Goal: Task Accomplishment & Management: Complete application form

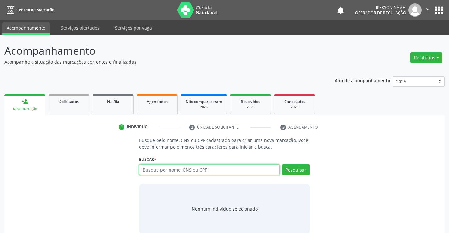
drag, startPoint x: 170, startPoint y: 168, endPoint x: 168, endPoint y: 163, distance: 5.2
click at [171, 168] on input "text" at bounding box center [209, 169] width 141 height 11
click at [178, 169] on input "text" at bounding box center [209, 169] width 141 height 11
type input "700007377757609"
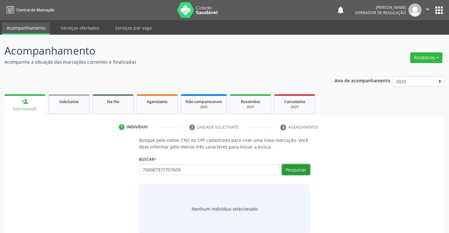
click at [297, 167] on button "Pesquisar" at bounding box center [296, 169] width 28 height 11
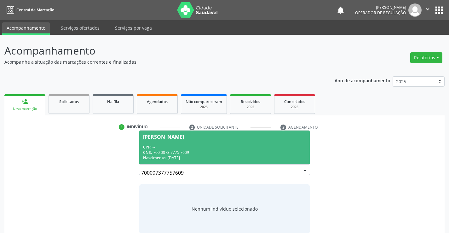
click at [185, 141] on span "Matheus Lima Curaçá CPF: -- CNS: 700 0073 7775 7609 Nascimento: 21/11/2024" at bounding box center [224, 147] width 170 height 34
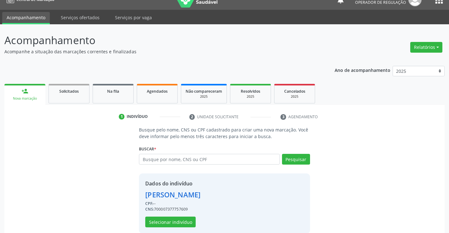
scroll to position [20, 0]
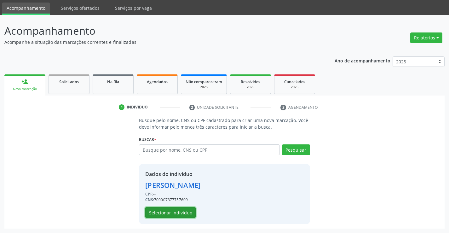
click at [169, 212] on button "Selecionar indivíduo" at bounding box center [170, 212] width 50 height 11
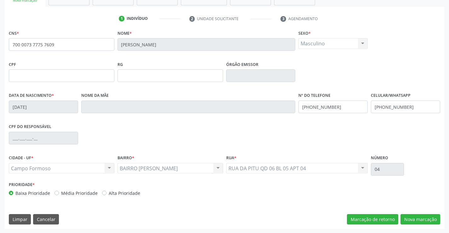
scroll to position [109, 0]
click at [416, 219] on button "Nova marcação" at bounding box center [420, 219] width 40 height 11
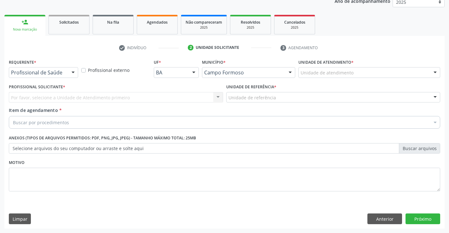
scroll to position [79, 0]
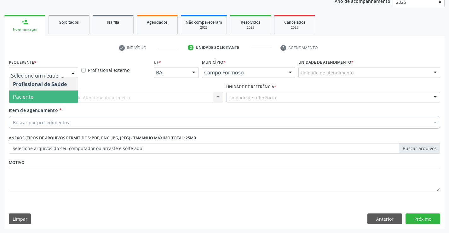
click at [45, 97] on span "Paciente" at bounding box center [43, 96] width 69 height 13
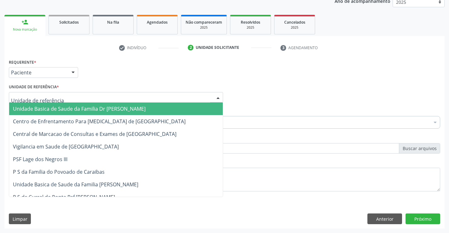
click at [75, 108] on span "Unidade Basica de Saude da Familia Dr [PERSON_NAME]" at bounding box center [79, 108] width 133 height 7
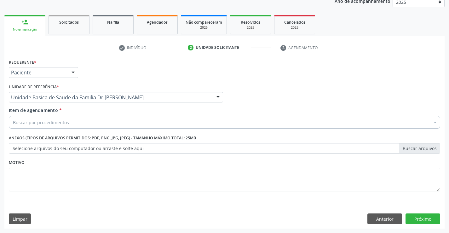
click at [81, 124] on div "Buscar por procedimentos" at bounding box center [224, 122] width 431 height 13
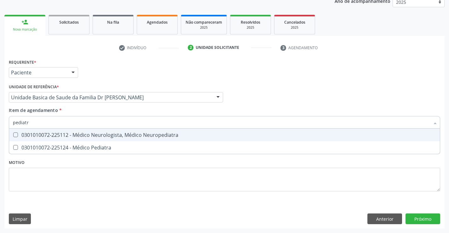
type input "pediatra"
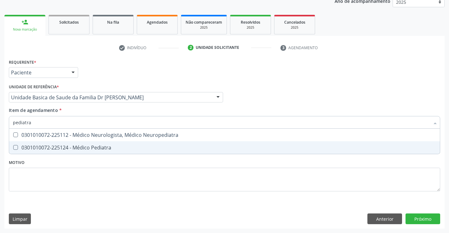
click at [106, 146] on div "0301010072-225124 - Médico Pediatra" at bounding box center [224, 147] width 423 height 5
checkbox Pediatra "true"
click at [423, 219] on div "Requerente * Paciente Profissional de Saúde Paciente Nenhum resultado encontrad…" at bounding box center [224, 142] width 440 height 171
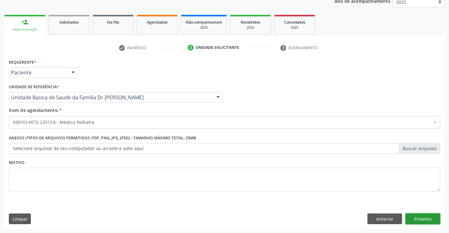
click at [418, 217] on button "Próximo" at bounding box center [422, 218] width 35 height 11
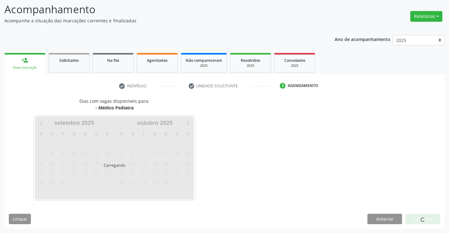
scroll to position [41, 0]
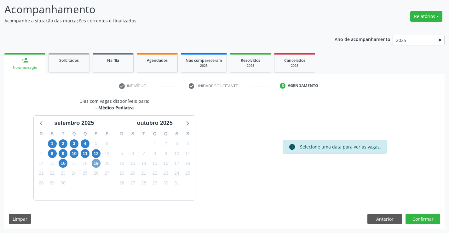
click at [97, 164] on span "19" at bounding box center [96, 163] width 9 height 9
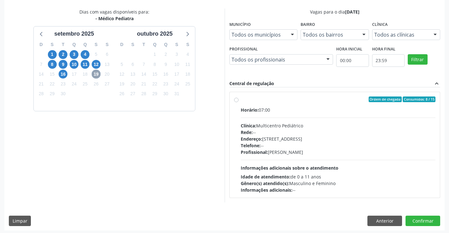
scroll to position [132, 0]
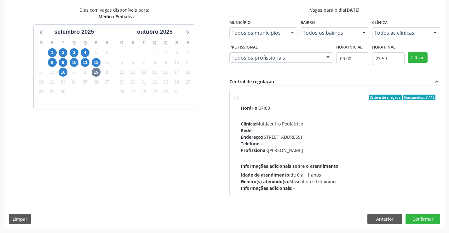
click at [291, 106] on div "Horário: 07:00" at bounding box center [338, 108] width 195 height 7
click at [239, 100] on input "Ordem de chegada Consumidos: 8 / 15 Horário: 07:00 Clínica: Multicentro Pediátr…" at bounding box center [236, 98] width 4 height 6
radio input "true"
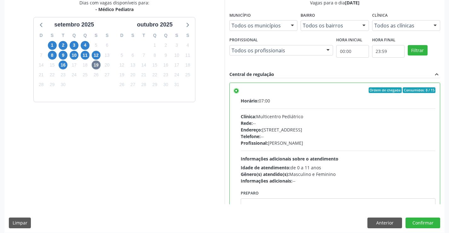
scroll to position [144, 0]
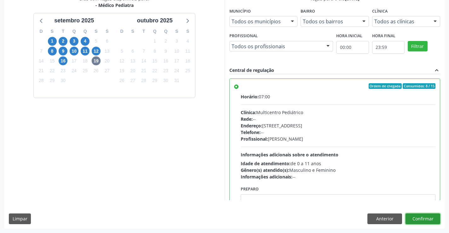
click at [421, 218] on button "Confirmar" at bounding box center [422, 218] width 35 height 11
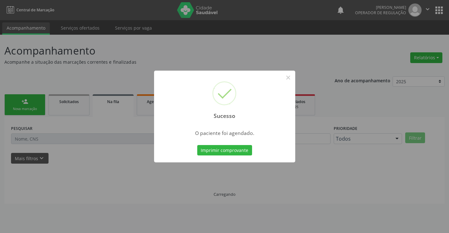
scroll to position [0, 0]
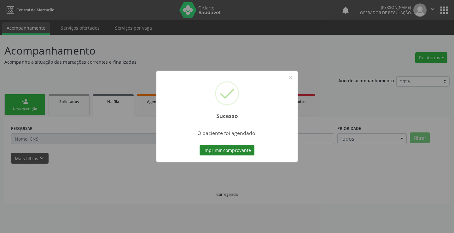
click at [229, 150] on button "Imprimir comprovante" at bounding box center [226, 150] width 55 height 11
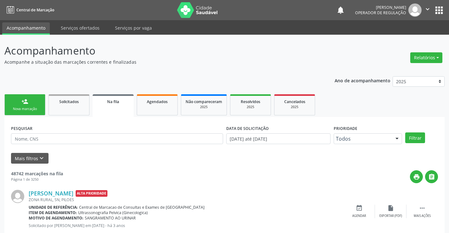
click at [27, 98] on div "person_add" at bounding box center [24, 101] width 7 height 7
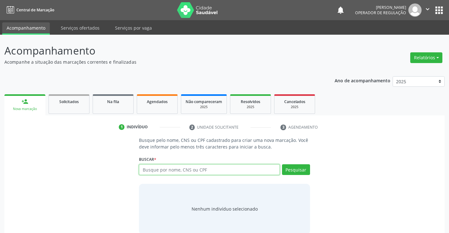
click at [212, 169] on input "text" at bounding box center [209, 169] width 141 height 11
type input "700409416955443"
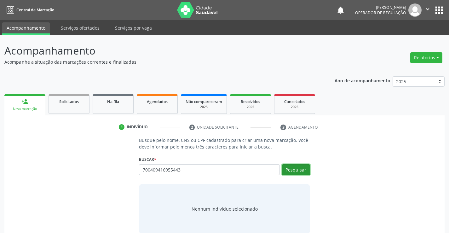
click at [299, 169] on button "Pesquisar" at bounding box center [296, 169] width 28 height 11
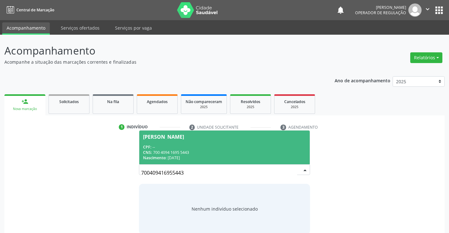
click at [180, 145] on div "CPF: --" at bounding box center [224, 146] width 163 height 5
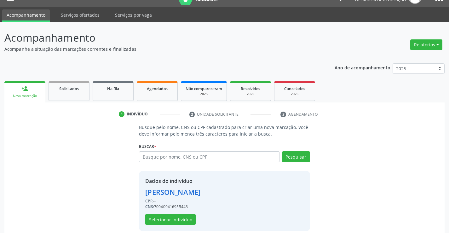
scroll to position [20, 0]
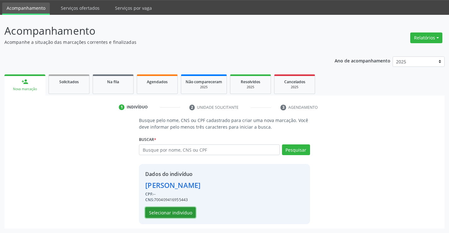
click at [171, 210] on button "Selecionar indivíduo" at bounding box center [170, 212] width 50 height 11
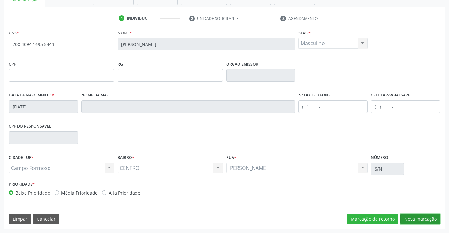
click at [418, 217] on button "Nova marcação" at bounding box center [420, 219] width 40 height 11
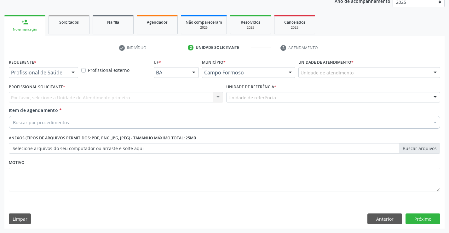
scroll to position [79, 0]
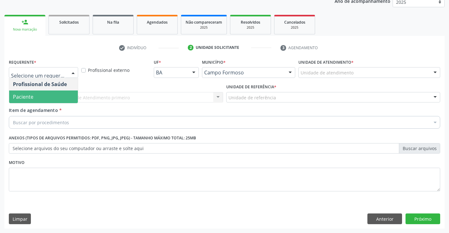
click at [43, 95] on span "Paciente" at bounding box center [43, 96] width 69 height 13
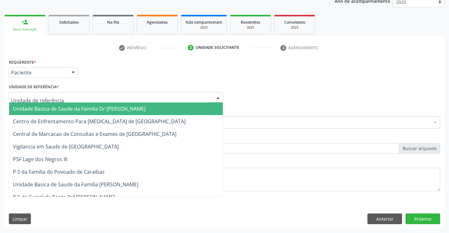
click at [67, 109] on span "Unidade Basica de Saude da Familia Dr [PERSON_NAME]" at bounding box center [79, 108] width 133 height 7
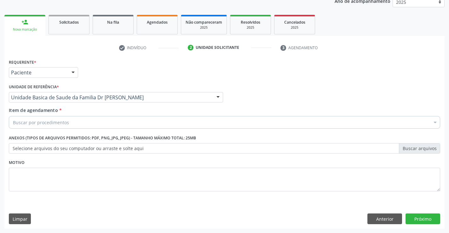
click at [71, 124] on div "Buscar por procedimentos" at bounding box center [224, 122] width 431 height 13
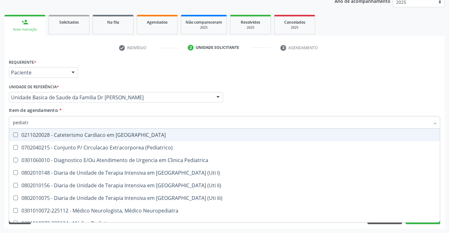
type input "pediatra"
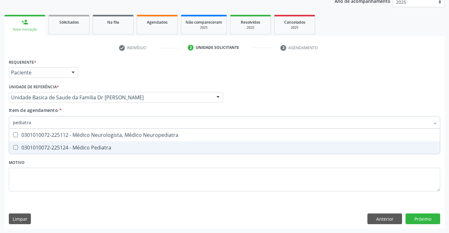
click at [95, 147] on div "0301010072-225124 - Médico Pediatra" at bounding box center [224, 147] width 423 height 5
checkbox Pediatra "true"
click at [423, 219] on div "Requerente * Paciente Profissional de Saúde Paciente Nenhum resultado encontrad…" at bounding box center [224, 142] width 440 height 171
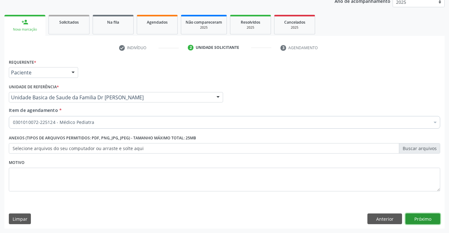
click at [426, 216] on button "Próximo" at bounding box center [422, 218] width 35 height 11
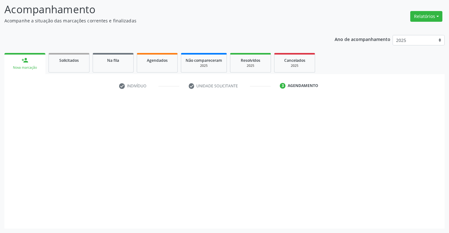
scroll to position [41, 0]
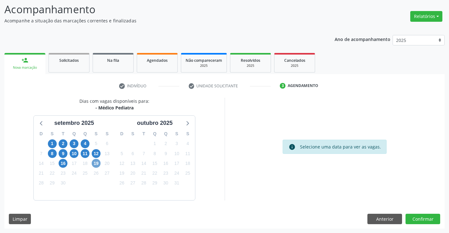
click at [99, 164] on span "19" at bounding box center [96, 163] width 9 height 9
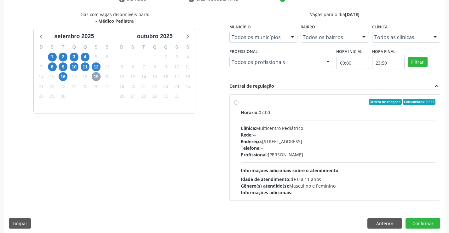
scroll to position [132, 0]
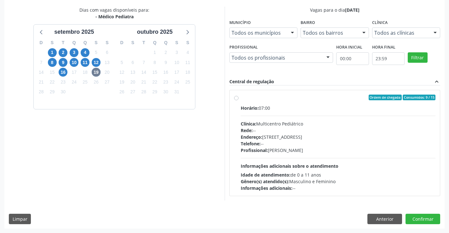
click at [289, 101] on label "Ordem de chegada Consumidos: 9 / 15 Horário: 07:00 Clínica: Multicentro Pediátr…" at bounding box center [338, 143] width 195 height 97
click at [239, 100] on input "Ordem de chegada Consumidos: 9 / 15 Horário: 07:00 Clínica: Multicentro Pediátr…" at bounding box center [236, 98] width 4 height 6
radio input "true"
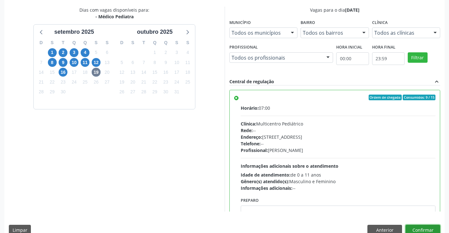
click at [419, 228] on button "Confirmar" at bounding box center [422, 230] width 35 height 11
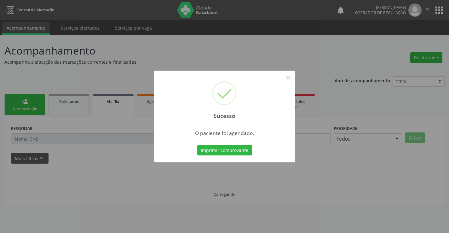
scroll to position [0, 0]
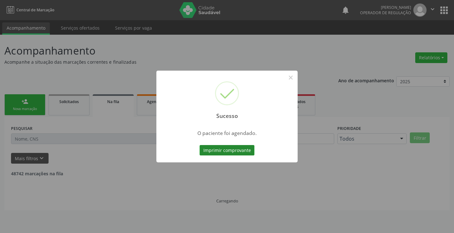
click at [219, 146] on button "Imprimir comprovante" at bounding box center [226, 150] width 55 height 11
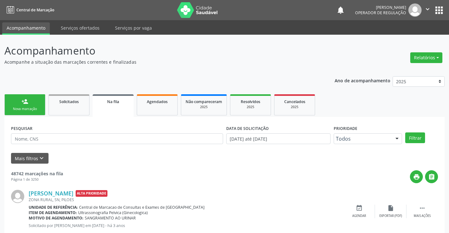
click at [19, 103] on link "person_add Nova marcação" at bounding box center [24, 104] width 41 height 21
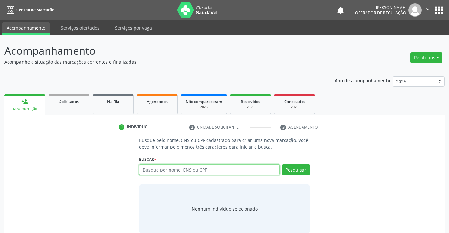
click at [176, 171] on input "text" at bounding box center [209, 169] width 141 height 11
type input "700209494615622"
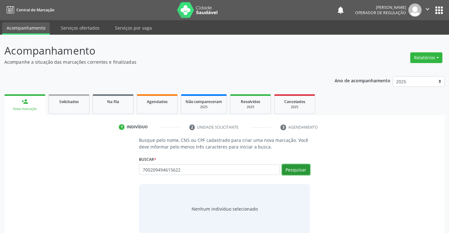
click at [296, 168] on button "Pesquisar" at bounding box center [296, 169] width 28 height 11
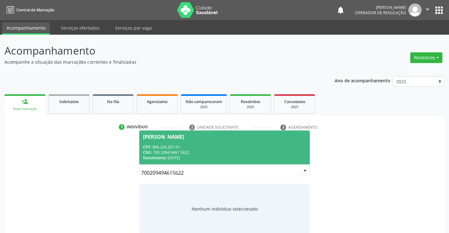
click at [176, 145] on div "CPF: 806.224.291-91" at bounding box center [224, 146] width 163 height 5
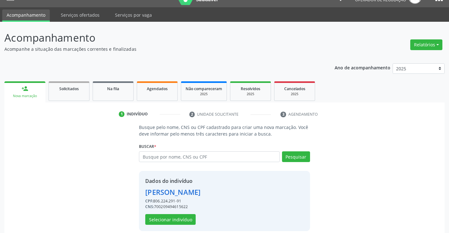
scroll to position [20, 0]
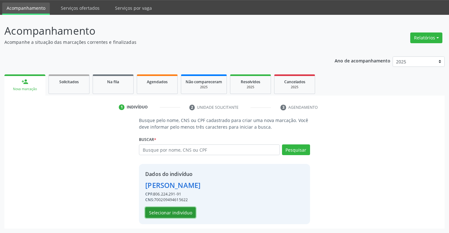
click at [165, 210] on button "Selecionar indivíduo" at bounding box center [170, 212] width 50 height 11
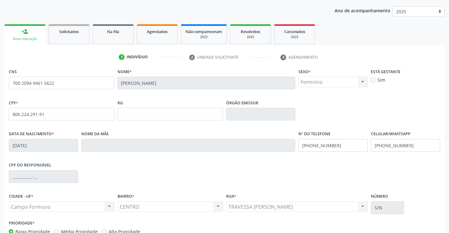
scroll to position [109, 0]
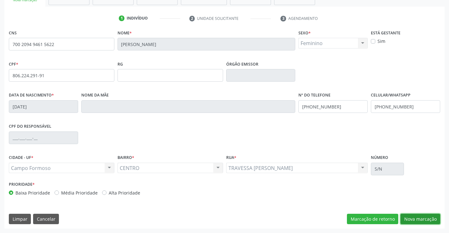
click at [420, 218] on button "Nova marcação" at bounding box center [420, 219] width 40 height 11
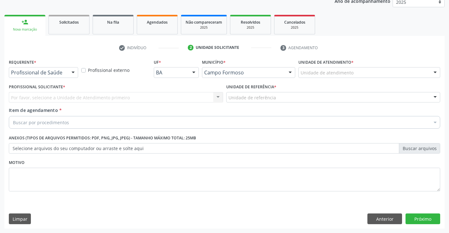
scroll to position [79, 0]
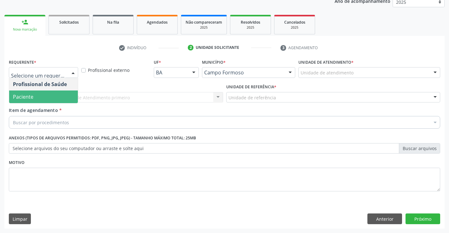
click at [37, 98] on span "Paciente" at bounding box center [43, 96] width 69 height 13
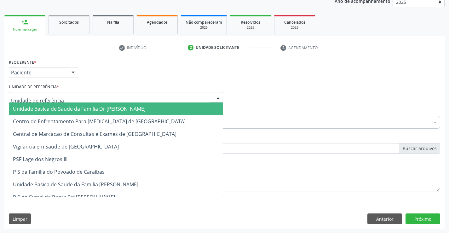
click at [92, 109] on span "Unidade Basica de Saude da Familia Dr [PERSON_NAME]" at bounding box center [79, 108] width 133 height 7
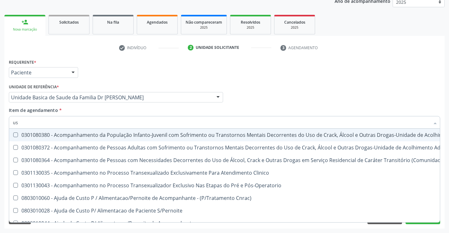
type input "usg"
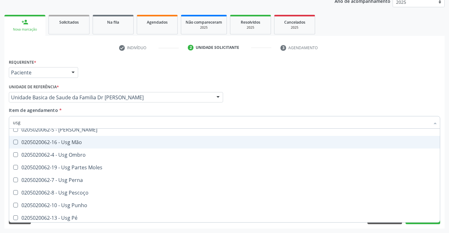
scroll to position [95, 0]
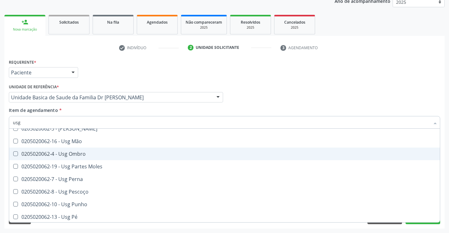
click at [88, 153] on div "0205020062-4 - Usg Ombro" at bounding box center [224, 153] width 423 height 5
checkbox Ombro "true"
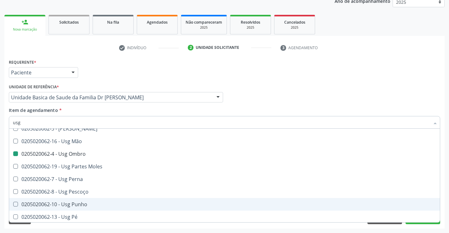
click at [447, 202] on div "Acompanhamento Acompanhe a situação das marcações correntes e finalizadas Relat…" at bounding box center [224, 94] width 449 height 278
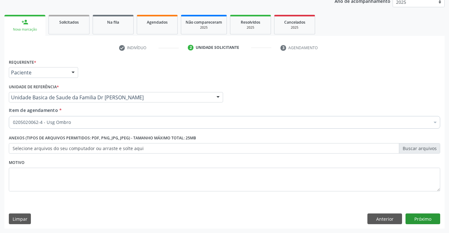
scroll to position [0, 0]
click at [426, 219] on button "Próximo" at bounding box center [422, 218] width 35 height 11
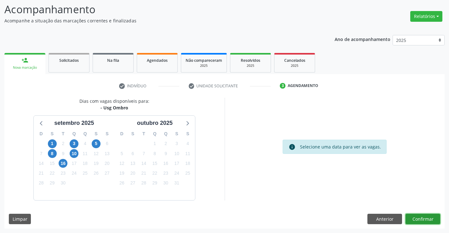
click at [426, 219] on button "Confirmar" at bounding box center [422, 219] width 35 height 11
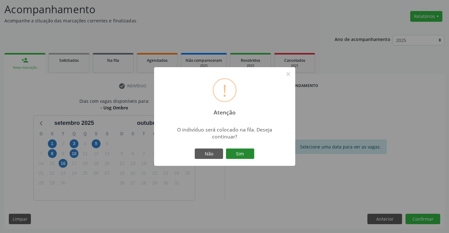
click at [240, 152] on button "Sim" at bounding box center [240, 153] width 28 height 11
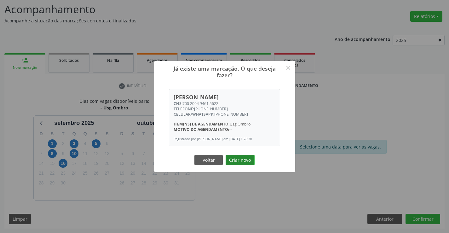
click at [242, 162] on button "Criar novo" at bounding box center [240, 160] width 29 height 11
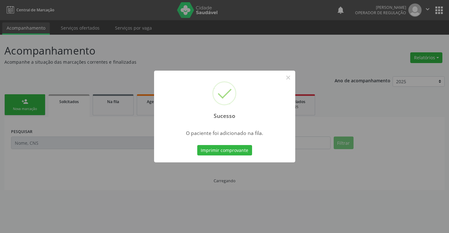
scroll to position [0, 0]
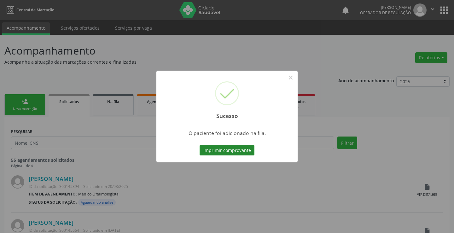
click at [221, 150] on button "Imprimir comprovante" at bounding box center [226, 150] width 55 height 11
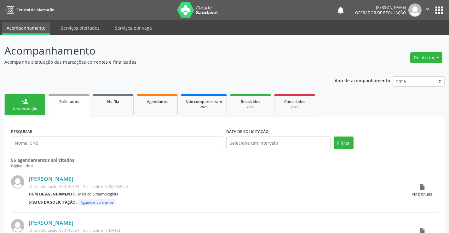
click at [33, 103] on link "person_add Nova marcação" at bounding box center [24, 104] width 41 height 21
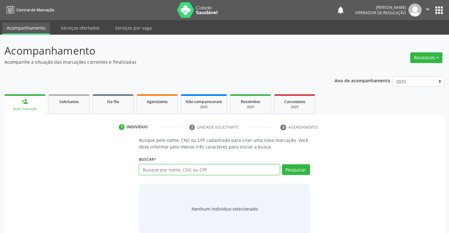
click at [205, 170] on input "text" at bounding box center [209, 169] width 141 height 11
click at [182, 169] on input "text" at bounding box center [209, 169] width 141 height 11
type input "700209494615622"
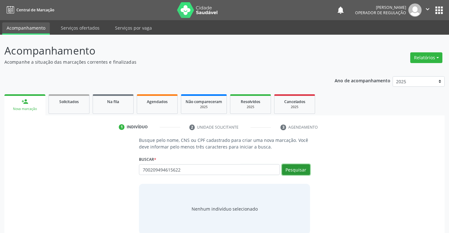
click at [299, 169] on button "Pesquisar" at bounding box center [296, 169] width 28 height 11
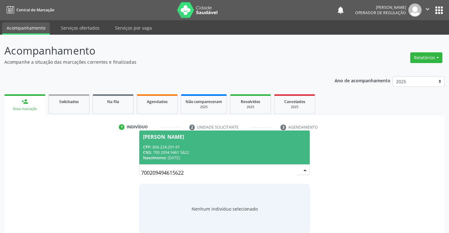
click at [201, 149] on div "CPF: 806.224.291-91 CNS: 700 2094 9461 5622 Nascimento: 03/06/1974" at bounding box center [224, 152] width 163 height 16
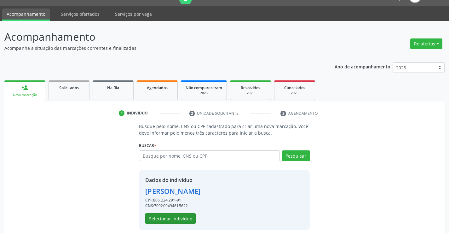
scroll to position [20, 0]
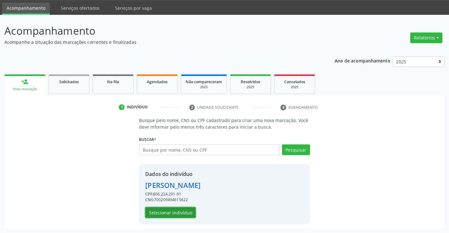
click at [172, 210] on button "Selecionar indivíduo" at bounding box center [170, 212] width 50 height 11
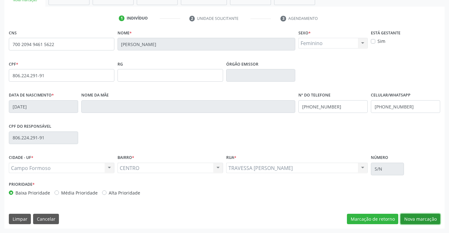
click at [419, 219] on button "Nova marcação" at bounding box center [420, 219] width 40 height 11
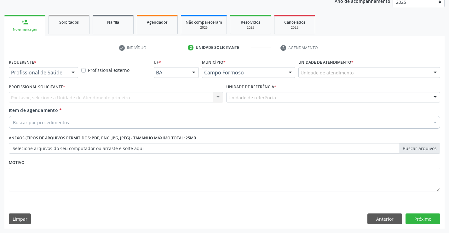
scroll to position [79, 0]
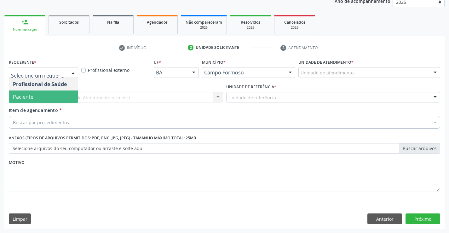
click at [40, 95] on span "Paciente" at bounding box center [43, 96] width 69 height 13
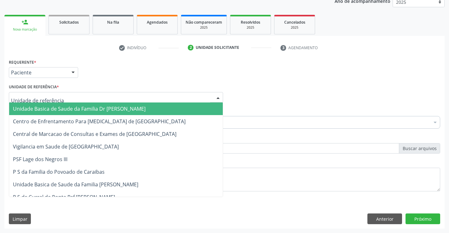
click at [48, 110] on span "Unidade Basica de Saude da Familia Dr [PERSON_NAME]" at bounding box center [79, 108] width 133 height 7
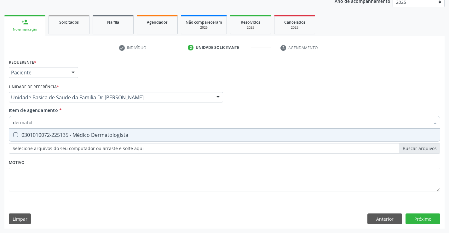
type input "dermatolo"
click at [128, 135] on div "0301010072-225135 - Médico Dermatologista" at bounding box center [224, 134] width 423 height 5
checkbox Dermatologista "true"
click at [424, 219] on div "Requerente * Paciente Profissional de Saúde Paciente Nenhum resultado encontrad…" at bounding box center [224, 142] width 440 height 171
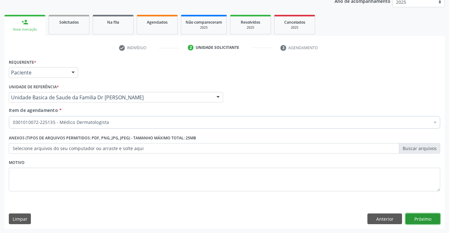
click at [424, 219] on button "Próximo" at bounding box center [422, 218] width 35 height 11
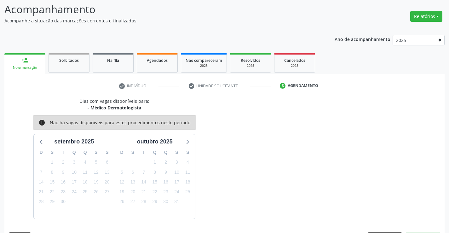
scroll to position [60, 0]
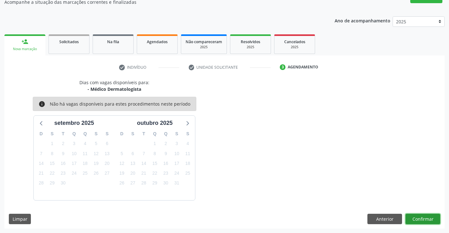
click at [424, 219] on button "Confirmar" at bounding box center [422, 219] width 35 height 11
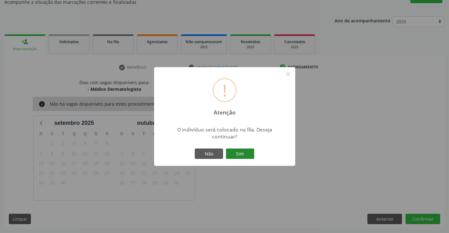
click at [241, 154] on button "Sim" at bounding box center [240, 153] width 28 height 11
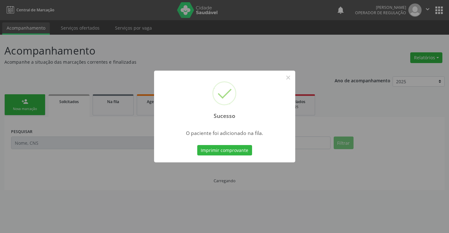
scroll to position [0, 0]
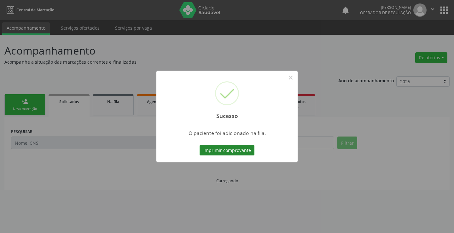
click at [238, 150] on button "Imprimir comprovante" at bounding box center [226, 150] width 55 height 11
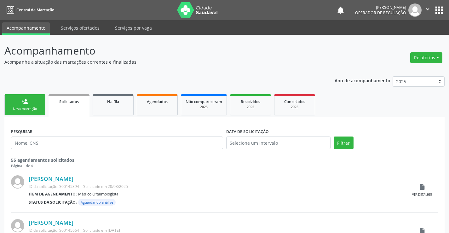
click at [29, 104] on link "person_add Nova marcação" at bounding box center [24, 104] width 41 height 21
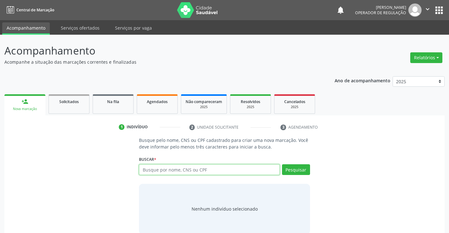
click at [178, 171] on input "text" at bounding box center [209, 169] width 141 height 11
type input "704605610343625"
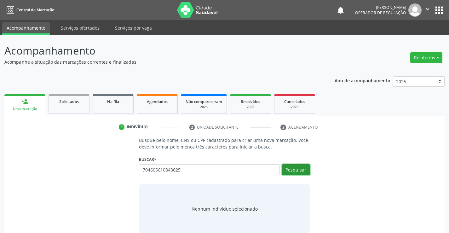
click at [298, 169] on button "Pesquisar" at bounding box center [296, 169] width 28 height 11
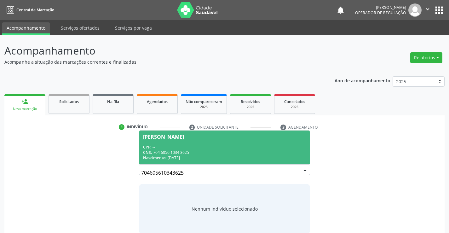
click at [195, 147] on div "CPF: --" at bounding box center [224, 146] width 163 height 5
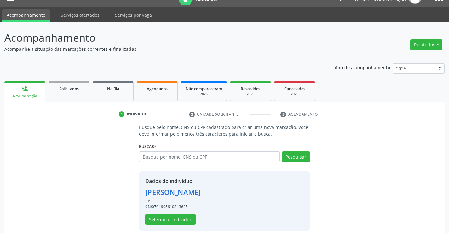
scroll to position [20, 0]
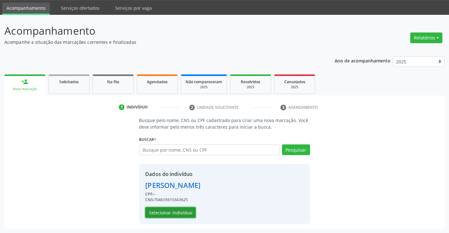
click at [167, 211] on button "Selecionar indivíduo" at bounding box center [170, 212] width 50 height 11
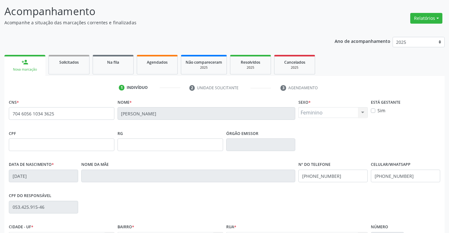
scroll to position [109, 0]
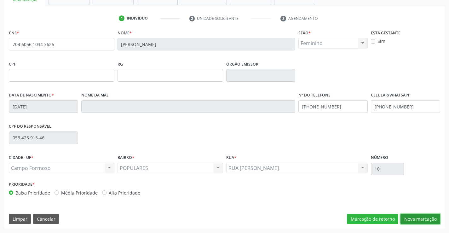
click at [417, 217] on button "Nova marcação" at bounding box center [420, 219] width 40 height 11
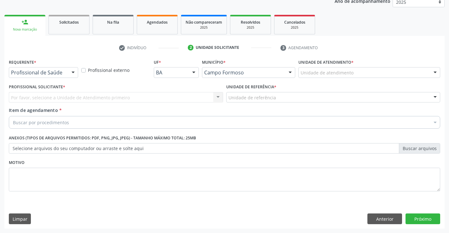
scroll to position [79, 0]
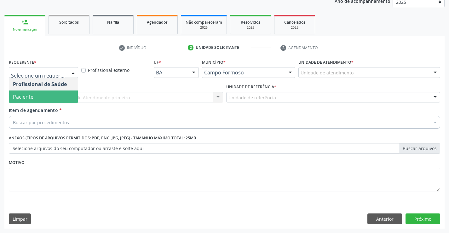
click at [32, 99] on span "Paciente" at bounding box center [23, 96] width 20 height 7
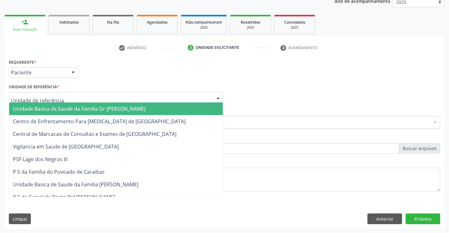
click at [49, 106] on span "Unidade Basica de Saude da Familia Dr [PERSON_NAME]" at bounding box center [79, 108] width 133 height 7
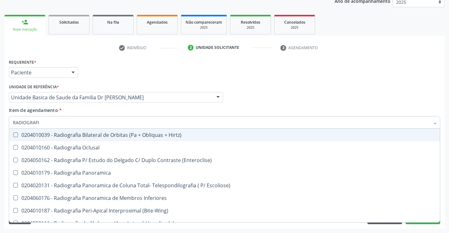
type input "RADIOGRAFIA"
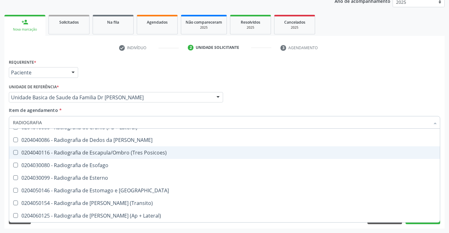
scroll to position [536, 0]
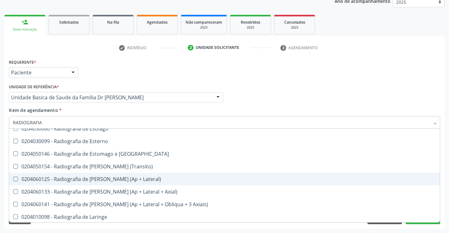
click at [100, 178] on div "0204060125 - Radiografia de [PERSON_NAME] (Ap + Lateral)" at bounding box center [224, 178] width 423 height 5
checkbox Lateral\) "true"
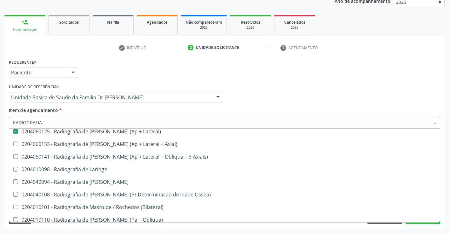
scroll to position [599, 0]
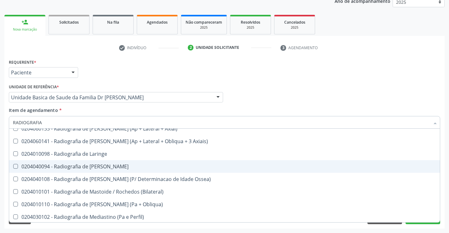
click at [102, 167] on div "0204040094 - Radiografia de Mao" at bounding box center [224, 166] width 423 height 5
checkbox Mao "true"
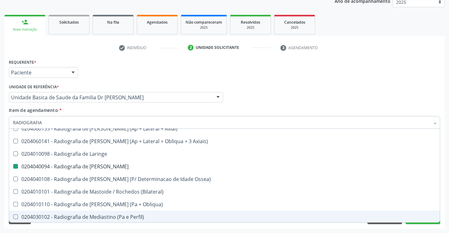
click at [443, 204] on div "Requerente * Paciente Profissional de Saúde Paciente Nenhum resultado encontrad…" at bounding box center [224, 142] width 440 height 171
checkbox Oclusal "true"
checkbox \(Enteroclise\) "true"
checkbox Lateral\) "false"
checkbox Mao "false"
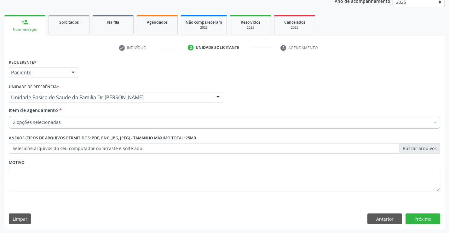
scroll to position [0, 0]
click at [423, 218] on button "Próximo" at bounding box center [422, 218] width 35 height 11
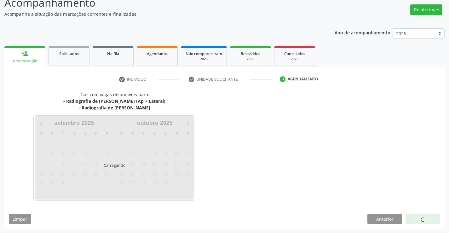
scroll to position [66, 0]
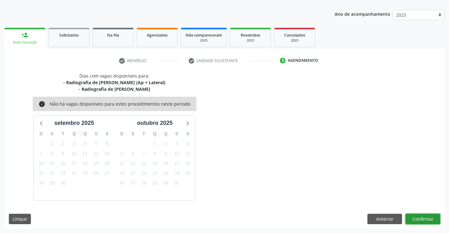
click at [420, 215] on button "Confirmar" at bounding box center [422, 219] width 35 height 11
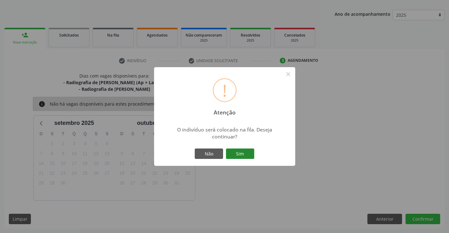
click at [236, 152] on button "Sim" at bounding box center [240, 153] width 28 height 11
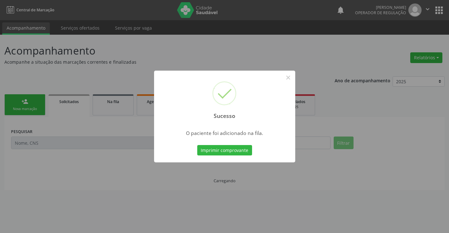
scroll to position [0, 0]
click at [236, 152] on button "Imprimir comprovante" at bounding box center [224, 150] width 55 height 11
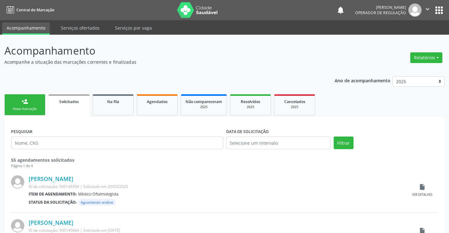
click at [28, 101] on div "person_add" at bounding box center [24, 101] width 7 height 7
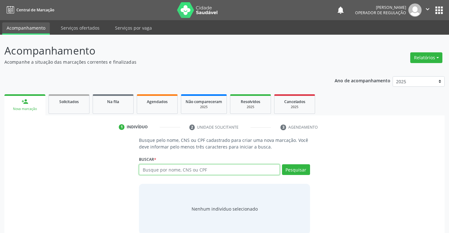
click at [193, 168] on input "text" at bounding box center [209, 169] width 141 height 11
type input "708206153013544"
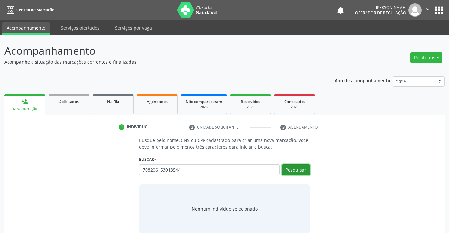
click at [296, 168] on button "Pesquisar" at bounding box center [296, 169] width 28 height 11
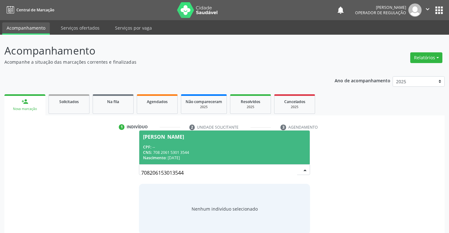
click at [296, 168] on input "708206153013544" at bounding box center [219, 172] width 156 height 13
click at [185, 147] on div "CPF: --" at bounding box center [224, 146] width 163 height 5
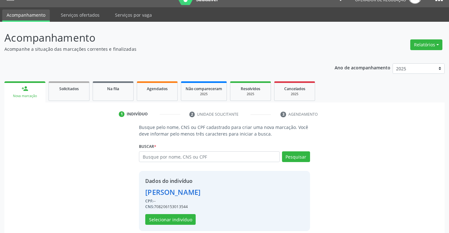
scroll to position [20, 0]
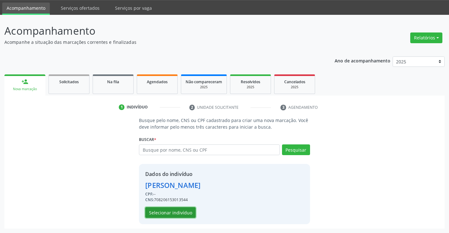
click at [165, 215] on button "Selecionar indivíduo" at bounding box center [170, 212] width 50 height 11
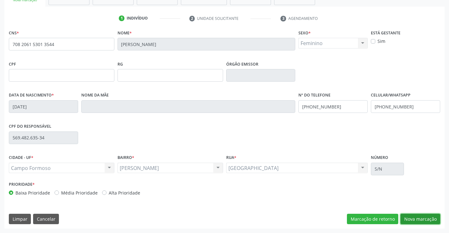
click at [416, 218] on button "Nova marcação" at bounding box center [420, 219] width 40 height 11
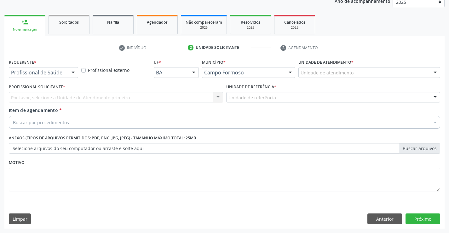
scroll to position [79, 0]
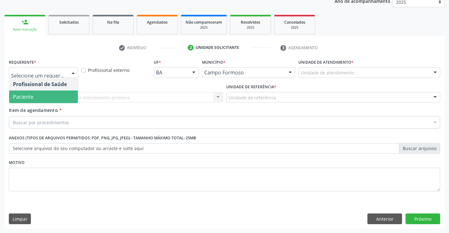
click at [39, 95] on span "Paciente" at bounding box center [43, 96] width 69 height 13
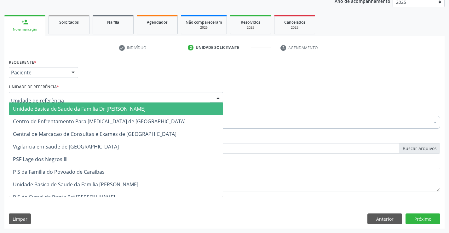
click at [53, 106] on span "Unidade Basica de Saude da Familia Dr [PERSON_NAME]" at bounding box center [79, 108] width 133 height 7
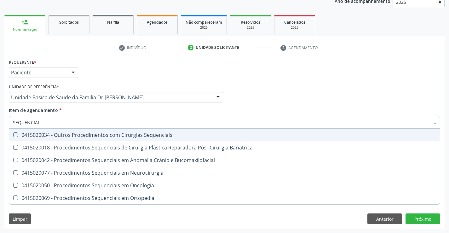
type input "SEQUENCIAIS"
click at [84, 135] on div "0415020034 - Outros Procedimentos com Cirurgias Sequenciais" at bounding box center [224, 134] width 423 height 5
checkbox Sequenciais "true"
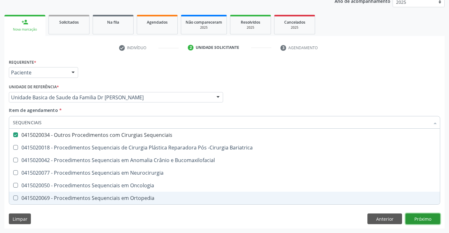
click at [422, 217] on div "Requerente * Paciente Profissional de Saúde Paciente Nenhum resultado encontrad…" at bounding box center [224, 142] width 440 height 171
checkbox Bariatrica "true"
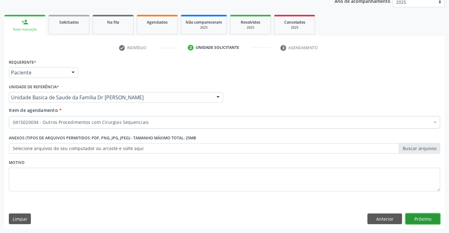
click at [422, 217] on button "Próximo" at bounding box center [422, 218] width 35 height 11
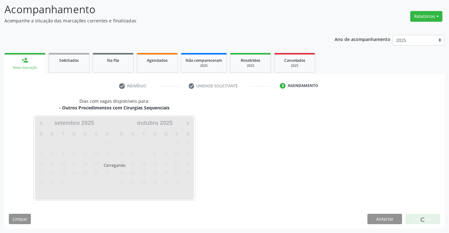
scroll to position [60, 0]
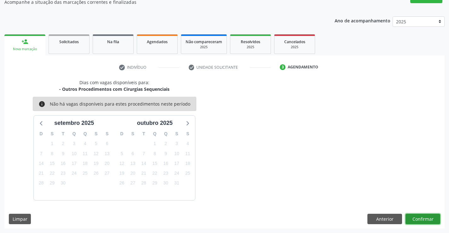
click at [422, 217] on button "Confirmar" at bounding box center [422, 219] width 35 height 11
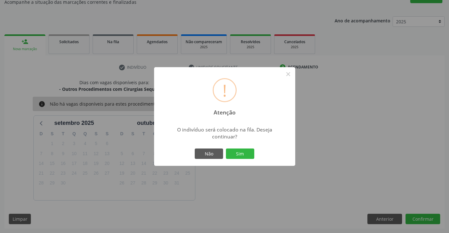
click at [236, 153] on button "Sim" at bounding box center [240, 153] width 28 height 11
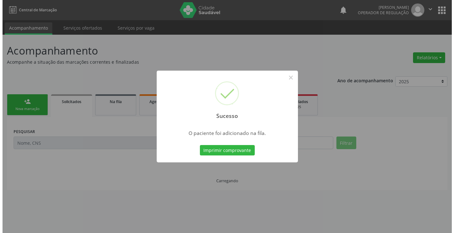
scroll to position [0, 0]
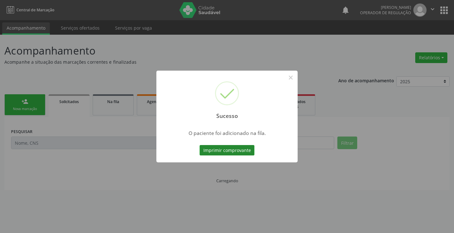
click at [230, 149] on button "Imprimir comprovante" at bounding box center [226, 150] width 55 height 11
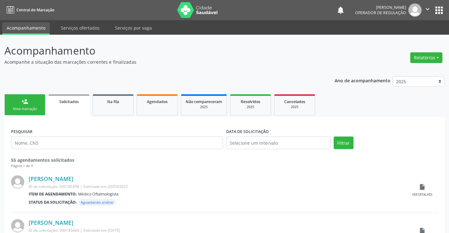
click at [28, 105] on link "person_add Nova marcação" at bounding box center [24, 104] width 41 height 21
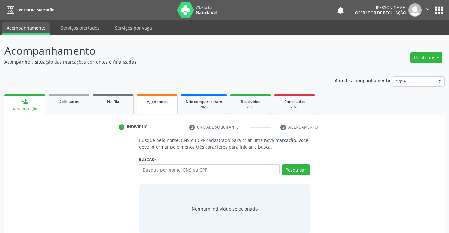
click at [162, 102] on span "Agendados" at bounding box center [157, 101] width 21 height 5
select select "8"
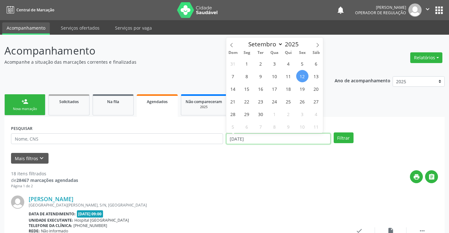
drag, startPoint x: 257, startPoint y: 141, endPoint x: 220, endPoint y: 141, distance: 36.9
click at [220, 141] on div "PESQUISAR DATA DE ATENDIMENTO [DATE] Filtrar" at bounding box center [224, 136] width 430 height 25
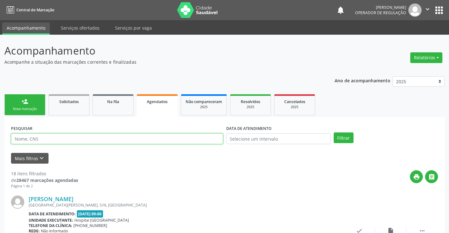
click at [56, 142] on input "text" at bounding box center [117, 138] width 212 height 11
type input "704605150815022"
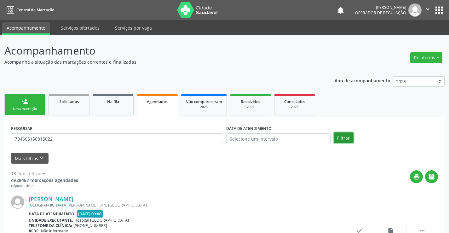
click at [347, 135] on button "Filtrar" at bounding box center [344, 137] width 20 height 11
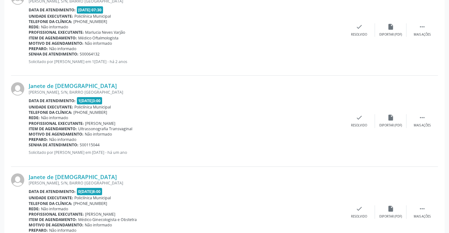
scroll to position [78, 0]
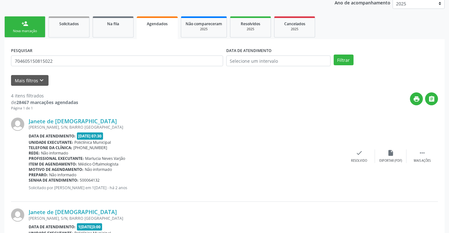
click at [26, 21] on div "person_add" at bounding box center [24, 23] width 7 height 7
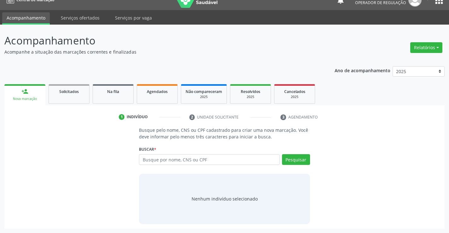
scroll to position [10, 0]
click at [32, 27] on div "Acompanhamento Acompanhe a situação das marcações correntes e finalizadas Relat…" at bounding box center [224, 129] width 449 height 208
click at [213, 162] on input "text" at bounding box center [209, 159] width 141 height 11
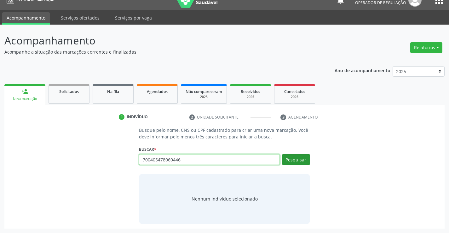
type input "700405478060446"
click at [297, 159] on button "Pesquisar" at bounding box center [296, 159] width 28 height 11
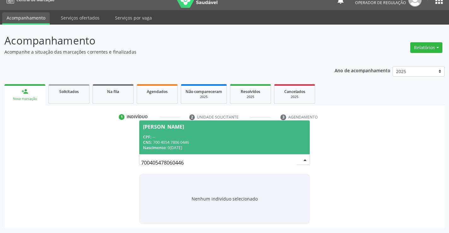
click at [174, 138] on div "CPF: --" at bounding box center [224, 136] width 163 height 5
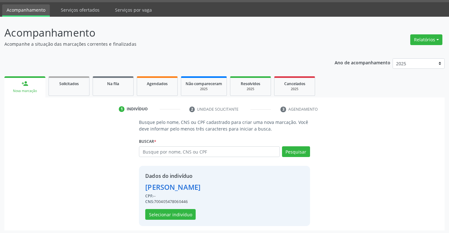
scroll to position [20, 0]
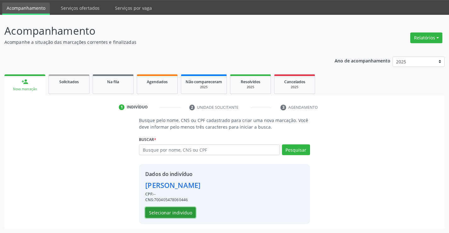
click at [168, 208] on button "Selecionar indivíduo" at bounding box center [170, 212] width 50 height 11
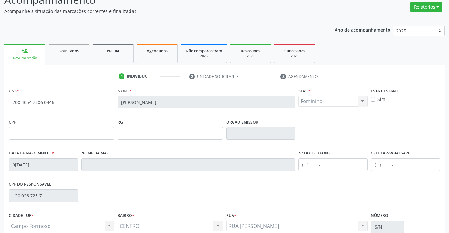
scroll to position [109, 0]
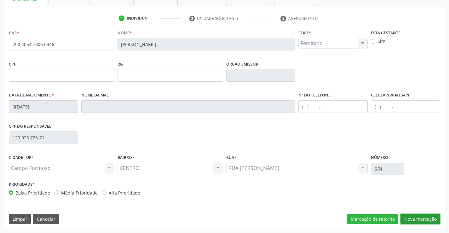
click at [419, 219] on button "Nova marcação" at bounding box center [420, 219] width 40 height 11
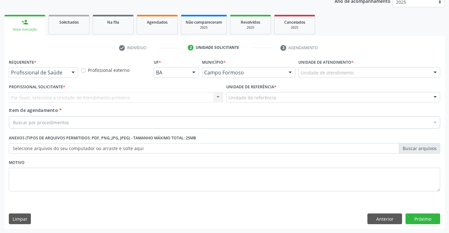
scroll to position [79, 0]
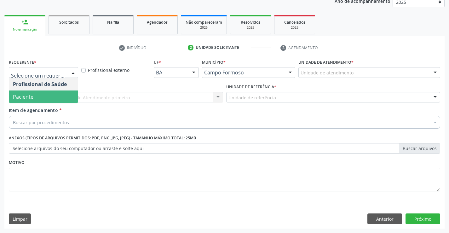
click at [33, 95] on span "Paciente" at bounding box center [23, 96] width 20 height 7
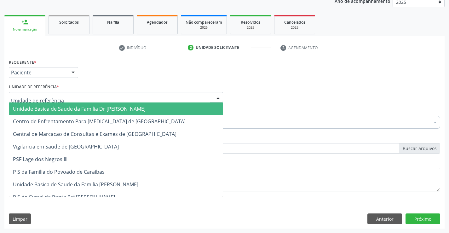
click at [49, 104] on span "Unidade Basica de Saude da Familia Dr [PERSON_NAME]" at bounding box center [116, 108] width 214 height 13
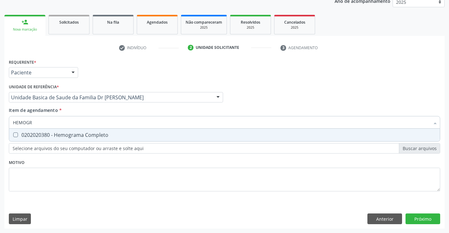
type input "HEMOGRA"
click at [110, 134] on div "0202020380 - Hemograma Completo" at bounding box center [224, 134] width 423 height 5
checkbox Completo "true"
type input "HEMOGRA"
click at [110, 109] on div "Item de agendamento * HEMOGRA Desfazer seleção 0202020380 - Hemograma Completo …" at bounding box center [224, 117] width 431 height 20
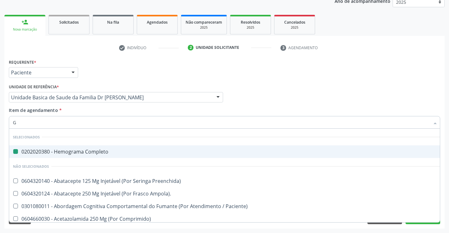
type input "GL"
checkbox Completo "false"
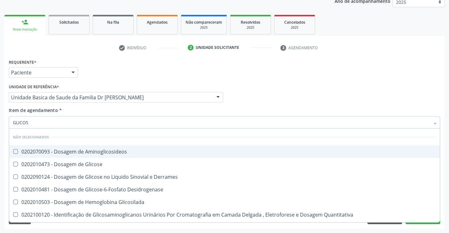
type input "GLICOSE"
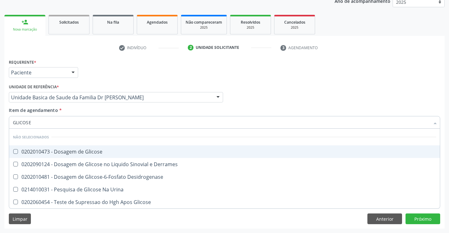
click at [117, 149] on span "0202010473 - Dosagem de Glicose" at bounding box center [224, 151] width 431 height 13
checkbox Glicose "true"
type input "GLICOSE"
click at [101, 109] on div "Item de agendamento * GLICOSE Desfazer seleção Não selecionados 0202010473 - Do…" at bounding box center [224, 117] width 431 height 20
checkbox Derrames "true"
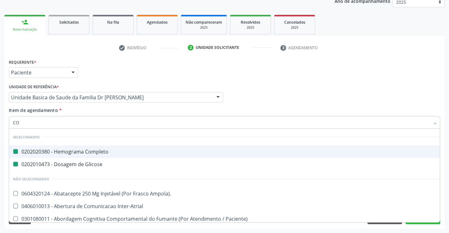
type input "COL"
checkbox Completo "false"
checkbox Glicose "false"
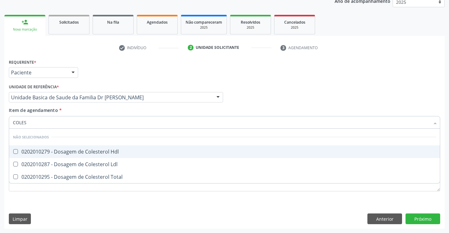
type input "COLEST"
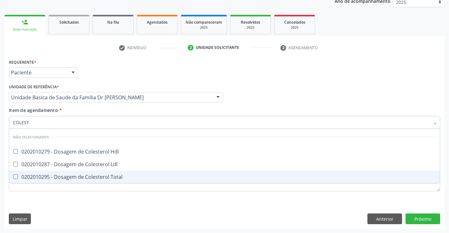
drag, startPoint x: 108, startPoint y: 178, endPoint x: 106, endPoint y: 173, distance: 5.6
click at [108, 178] on div "0202010295 - Dosagem de Colesterol Total" at bounding box center [224, 176] width 423 height 5
checkbox Total "true"
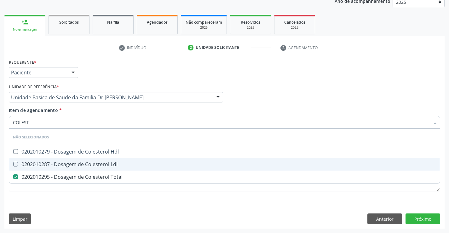
drag, startPoint x: 105, startPoint y: 165, endPoint x: 104, endPoint y: 156, distance: 9.5
click at [104, 164] on div "0202010287 - Dosagem de Colesterol Ldl" at bounding box center [224, 164] width 423 height 5
checkbox Ldl "true"
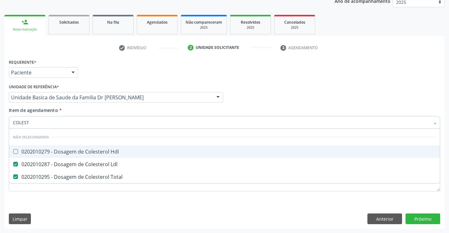
drag, startPoint x: 104, startPoint y: 154, endPoint x: 105, endPoint y: 139, distance: 15.1
click at [104, 152] on div "0202010279 - Dosagem de Colesterol Hdl" at bounding box center [224, 151] width 423 height 5
checkbox Hdl "true"
type input "COLEST"
click at [103, 106] on div "Unidade de referência * Unidade Basica de Saude da Familia Dr [PERSON_NAME] Uni…" at bounding box center [115, 94] width 217 height 25
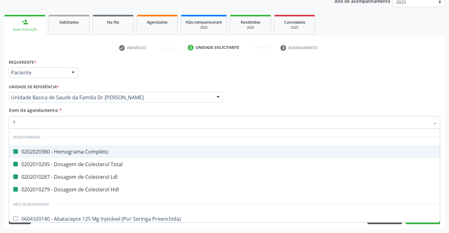
type input "TR"
checkbox Completo "false"
checkbox Total "false"
checkbox Ldl "false"
checkbox Hdl "false"
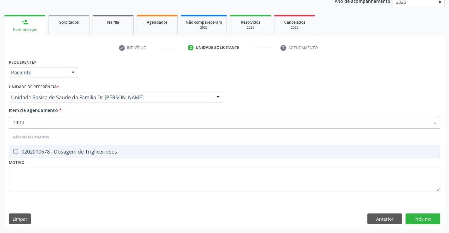
type input "TRIGLI"
click at [117, 150] on div "0202010678 - Dosagem de Triglicerideos" at bounding box center [224, 151] width 423 height 5
checkbox Triglicerideos "true"
type input "TRIGLI"
click at [106, 109] on div "Item de agendamento * TRIGLI Desfazer seleção Não selecionados 0202010678 - Dos…" at bounding box center [224, 117] width 431 height 20
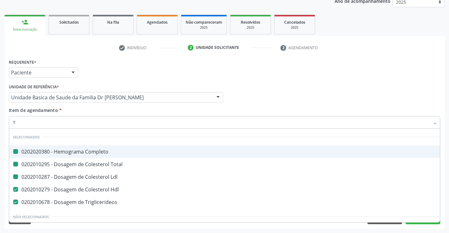
type input "TG"
checkbox Completo "false"
checkbox Total "false"
checkbox Ldl "false"
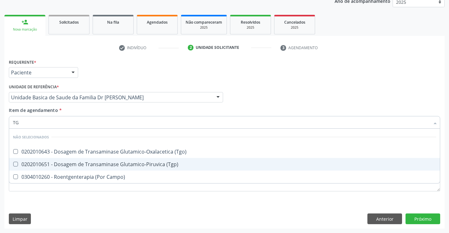
click at [105, 165] on div "0202010651 - Dosagem de Transaminase Glutamico-Piruvica (Tgp)" at bounding box center [224, 164] width 423 height 5
checkbox \(Tgp\) "true"
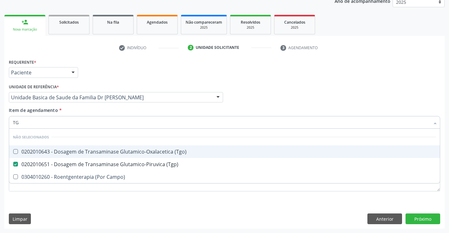
click at [105, 155] on span "0202010643 - Dosagem de Transaminase Glutamico-Oxalacetica (Tgo)" at bounding box center [224, 151] width 431 height 13
checkbox \(Tgo\) "true"
click at [103, 110] on div "Item de agendamento * TG Desfazer seleção Não selecionados 0202010643 - Dosagem…" at bounding box center [224, 117] width 431 height 20
checkbox Campo\) "true"
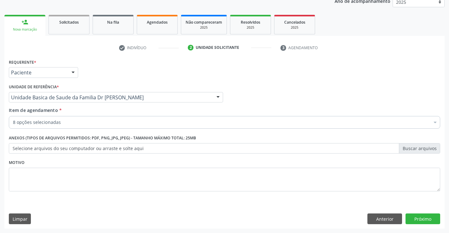
click at [101, 126] on div "8 opções selecionadas" at bounding box center [224, 122] width 431 height 13
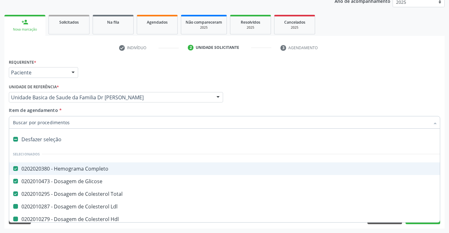
type input "U"
checkbox Ldl "false"
checkbox Hdl "false"
checkbox Triglicerideos "false"
checkbox \(Tgp\) "false"
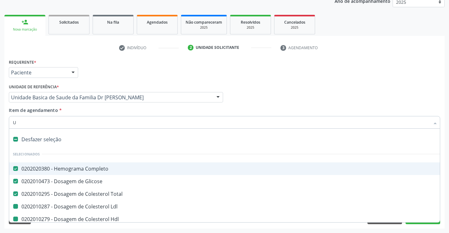
checkbox \(Tgo\) "false"
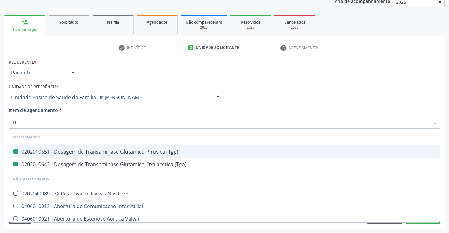
type input "UR"
checkbox \(Tgp\) "false"
checkbox \(Tgo\) "false"
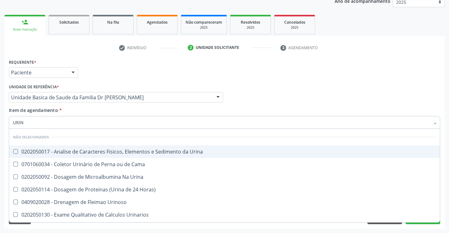
type input "URINA"
click at [110, 151] on div "0202050017 - Analise de Caracteres Fisicos, Elementos e Sedimento da Urina" at bounding box center [224, 151] width 423 height 5
checkbox Urina "true"
click at [106, 112] on div "Item de agendamento * URINA Desfazer seleção Não selecionados 0202050017 - Anal…" at bounding box center [224, 117] width 431 height 20
checkbox Urina "true"
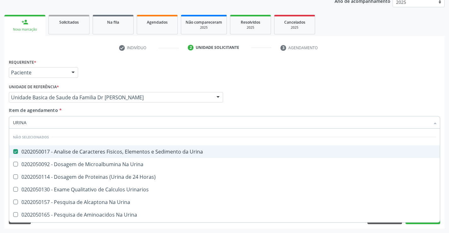
checkbox Urinarios "true"
checkbox Urina "true"
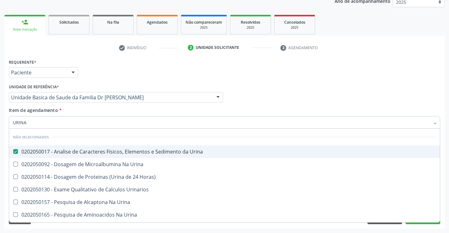
checkbox Urina "true"
checkbox Horas\) "true"
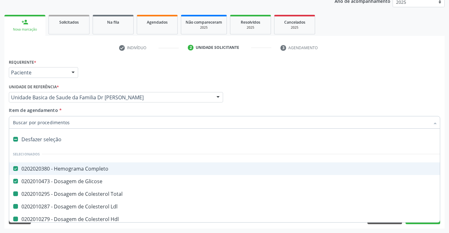
type input "F"
checkbox Ldl "false"
checkbox Hdl "false"
checkbox Triglicerideos "false"
checkbox \(Tgp\) "false"
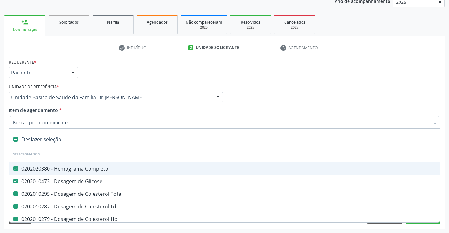
checkbox \(Tgo\) "false"
checkbox Urina "false"
checkbox Total "false"
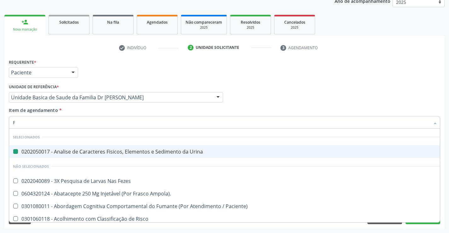
type input "FE"
checkbox Urina "false"
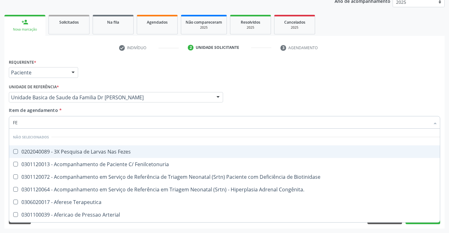
type input "FEZ"
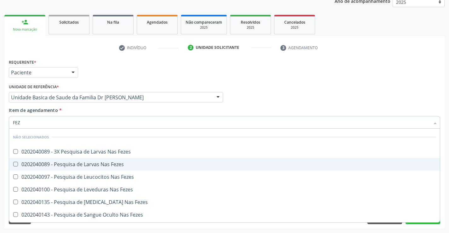
drag, startPoint x: 108, startPoint y: 164, endPoint x: 112, endPoint y: 143, distance: 21.5
click at [108, 164] on div "0202040089 - Pesquisa de Larvas Nas Fezes" at bounding box center [224, 164] width 423 height 5
checkbox Fezes "true"
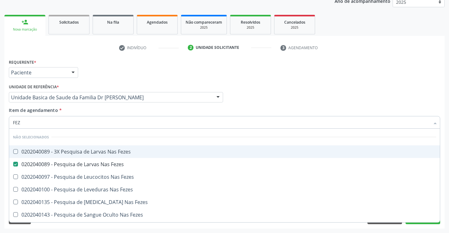
click at [114, 112] on div "Item de agendamento * FEZ [PERSON_NAME] seleção Não selecionados 0202040089 - 3…" at bounding box center [224, 117] width 431 height 20
checkbox Fezes "true"
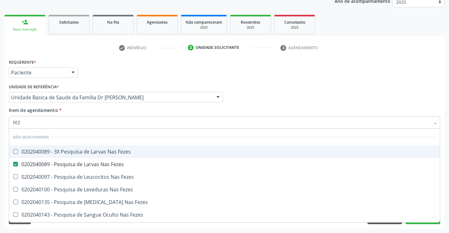
checkbox Fezes "true"
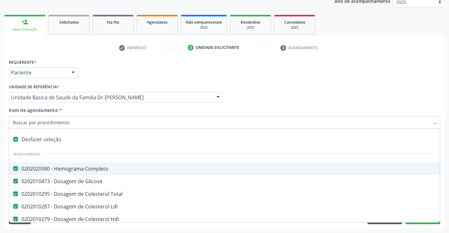
click at [80, 123] on input "Item de agendamento *" at bounding box center [221, 122] width 417 height 13
type input "F"
checkbox Ldl "false"
checkbox Hdl "false"
checkbox Triglicerideos "false"
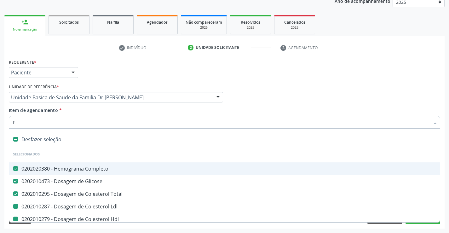
checkbox \(Tgp\) "false"
checkbox \(Tgo\) "false"
checkbox Urina "false"
checkbox Fezes "false"
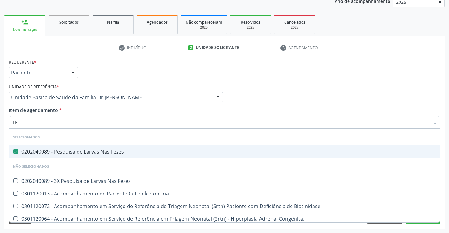
type input "FEZ"
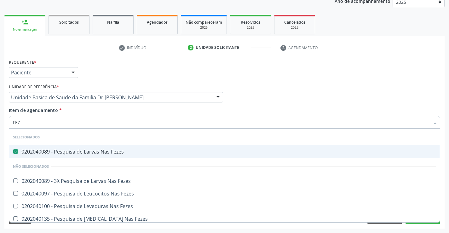
click at [93, 152] on div "0202040089 - Pesquisa de Larvas Nas Fezes" at bounding box center [224, 151] width 423 height 5
checkbox Fezes "false"
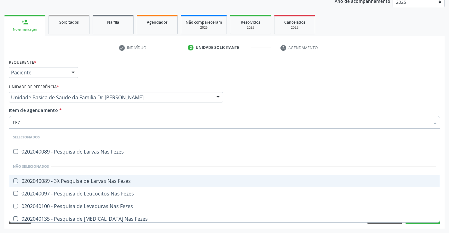
click at [98, 183] on div "0202040089 - 3X Pesquisa de Larvas Nas Fezes" at bounding box center [224, 180] width 423 height 5
checkbox Fezes "true"
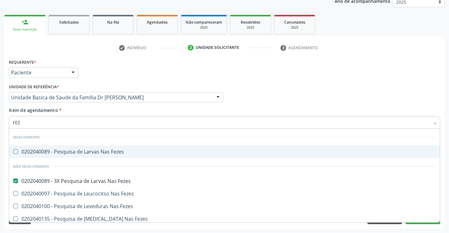
type input "FEZ"
click at [94, 112] on div "Item de agendamento * FEZ Desfazer seleção Selecionados 0202040089 - Pesquisa d…" at bounding box center [224, 117] width 431 height 20
checkbox Fezes "true"
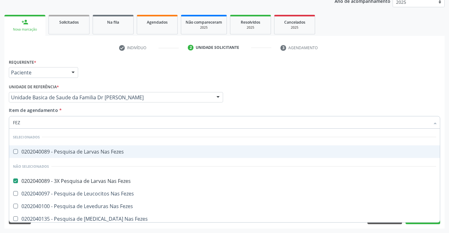
checkbox Fezes "true"
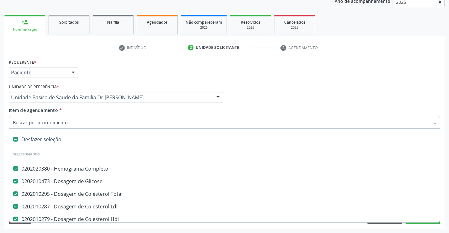
scroll to position [158, 0]
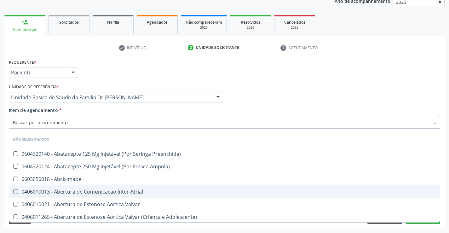
click at [448, 187] on div "Acompanhamento Acompanhe a situação das marcações correntes e finalizadas Relat…" at bounding box center [224, 94] width 449 height 278
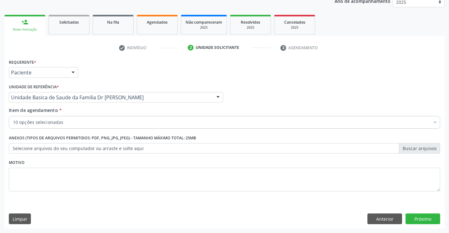
scroll to position [0, 0]
click at [419, 218] on button "Próximo" at bounding box center [422, 218] width 35 height 11
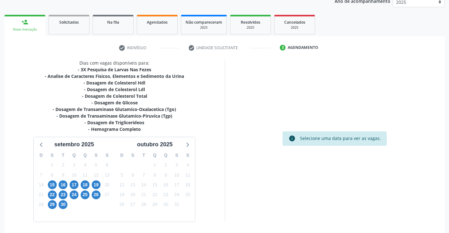
scroll to position [101, 0]
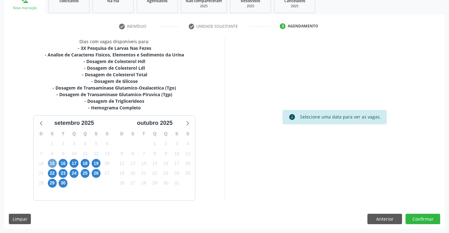
click at [50, 163] on span "15" at bounding box center [52, 163] width 9 height 9
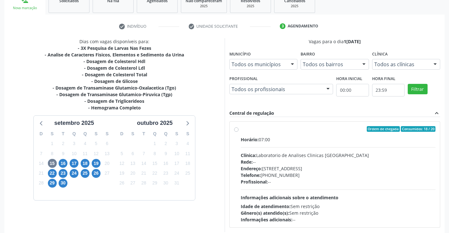
click at [313, 129] on div "Ordem de chegada Consumidos: 18 / 20" at bounding box center [338, 129] width 195 height 6
click at [239, 129] on input "Ordem de chegada Consumidos: 18 / 20 Horário: 07:00 Clínica: Laboratorio de Ana…" at bounding box center [236, 129] width 4 height 6
radio input "true"
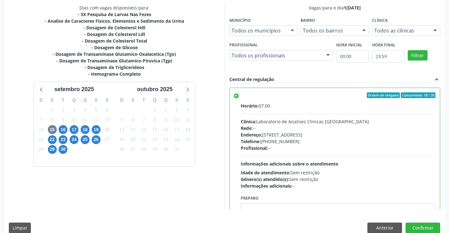
scroll to position [144, 0]
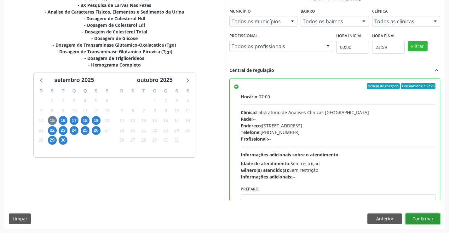
click at [423, 216] on button "Confirmar" at bounding box center [422, 218] width 35 height 11
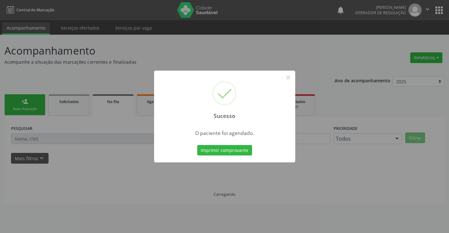
scroll to position [0, 0]
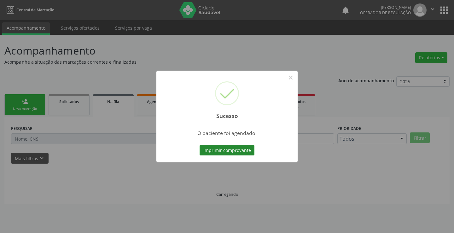
click at [232, 149] on button "Imprimir comprovante" at bounding box center [226, 150] width 55 height 11
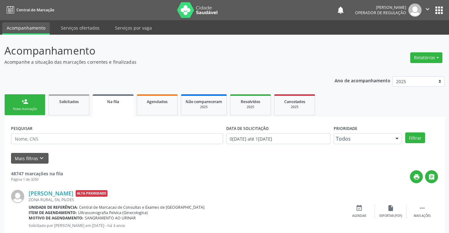
click at [24, 101] on div "person_add" at bounding box center [24, 101] width 7 height 7
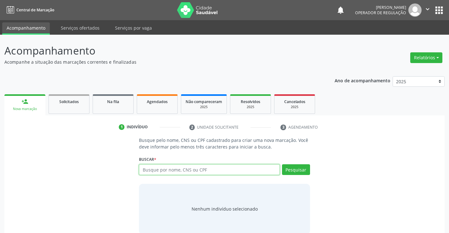
click at [181, 173] on input "text" at bounding box center [209, 169] width 141 height 11
click at [215, 168] on input "text" at bounding box center [209, 169] width 141 height 11
click at [197, 168] on input "text" at bounding box center [209, 169] width 141 height 11
click at [186, 172] on input "text" at bounding box center [209, 169] width 141 height 11
click at [185, 170] on input "text" at bounding box center [209, 169] width 141 height 11
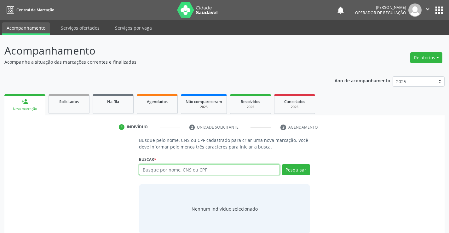
click at [201, 171] on input "text" at bounding box center [209, 169] width 141 height 11
click at [210, 170] on input "text" at bounding box center [209, 169] width 141 height 11
click at [174, 170] on input "text" at bounding box center [209, 169] width 141 height 11
type input "700602483592367"
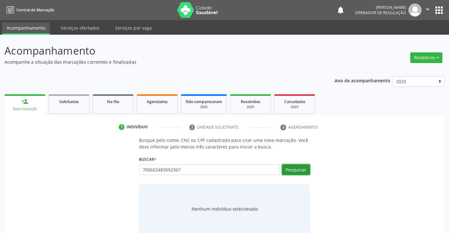
click at [298, 170] on button "Pesquisar" at bounding box center [296, 169] width 28 height 11
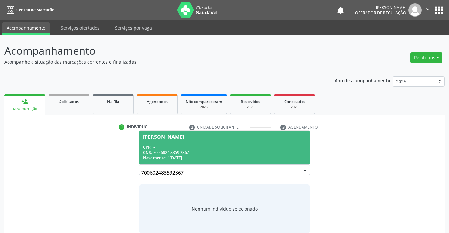
click at [293, 168] on input "700602483592367" at bounding box center [219, 172] width 156 height 13
click at [193, 150] on div "CNS: 700 6024 8359 2367" at bounding box center [224, 152] width 163 height 5
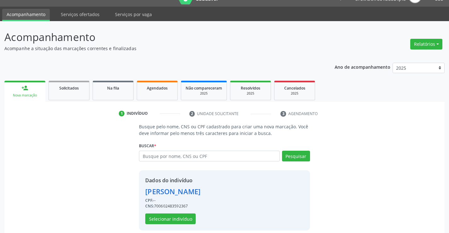
scroll to position [20, 0]
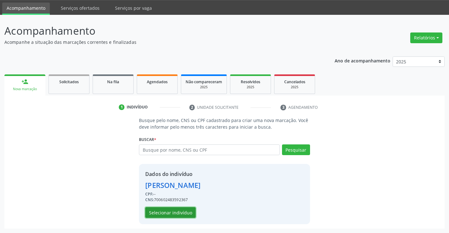
click at [161, 212] on button "Selecionar indivíduo" at bounding box center [170, 212] width 50 height 11
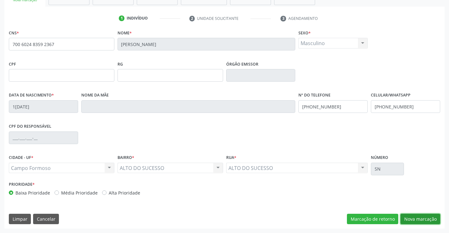
click at [419, 215] on button "Nova marcação" at bounding box center [420, 219] width 40 height 11
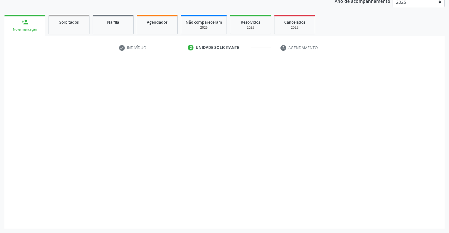
scroll to position [79, 0]
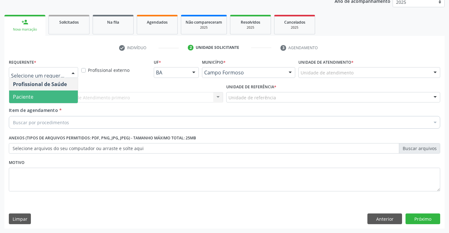
click at [28, 99] on span "Paciente" at bounding box center [23, 96] width 20 height 7
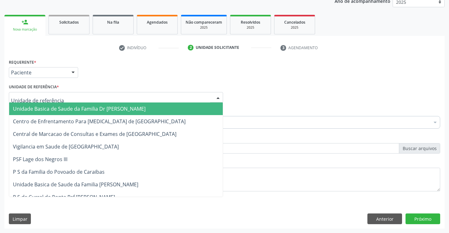
click at [30, 93] on div at bounding box center [116, 97] width 214 height 11
click at [45, 107] on span "Unidade Basica de Saude da Familia Dr [PERSON_NAME]" at bounding box center [79, 108] width 133 height 7
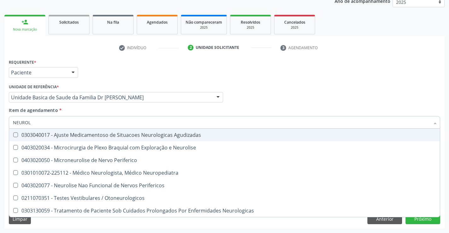
type input "NEUROLO"
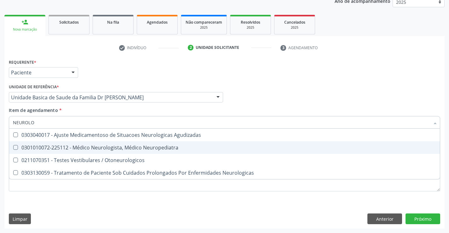
click at [116, 148] on div "0301010072-225112 - Médico Neurologista, Médico Neuropediatra" at bounding box center [224, 147] width 423 height 5
checkbox Neuropediatra "true"
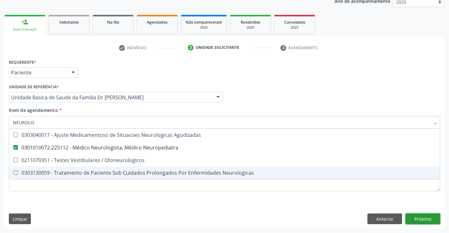
click at [424, 217] on div "Requerente * Paciente Profissional de Saúde Paciente Nenhum resultado encontrad…" at bounding box center [224, 142] width 440 height 171
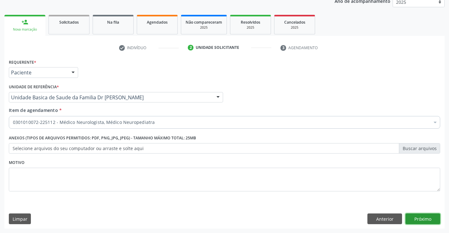
click at [423, 217] on button "Próximo" at bounding box center [422, 218] width 35 height 11
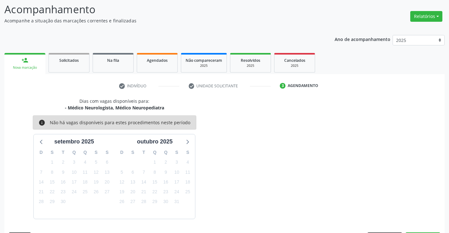
scroll to position [60, 0]
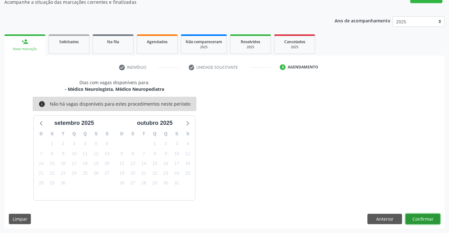
click at [417, 215] on button "Confirmar" at bounding box center [422, 219] width 35 height 11
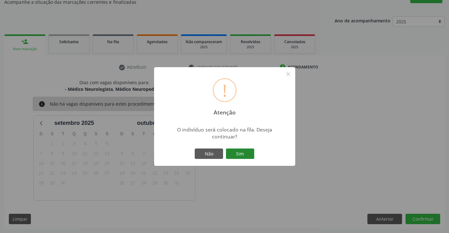
click at [240, 157] on button "Sim" at bounding box center [240, 153] width 28 height 11
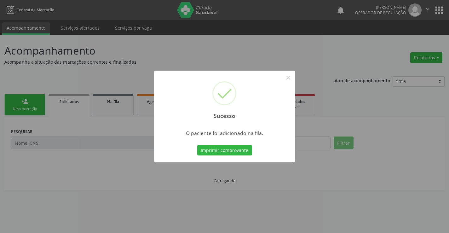
scroll to position [0, 0]
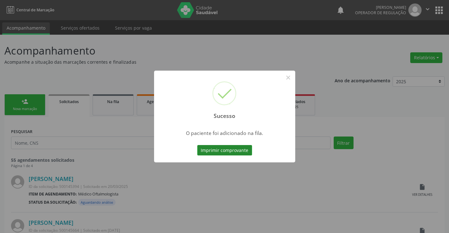
click at [237, 148] on button "Imprimir comprovante" at bounding box center [224, 150] width 55 height 11
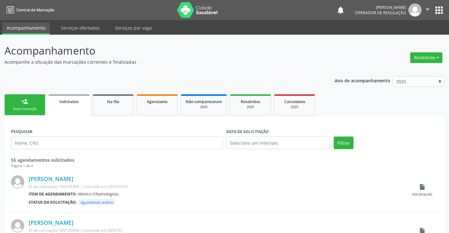
click at [21, 106] on link "person_add Nova marcação" at bounding box center [24, 104] width 41 height 21
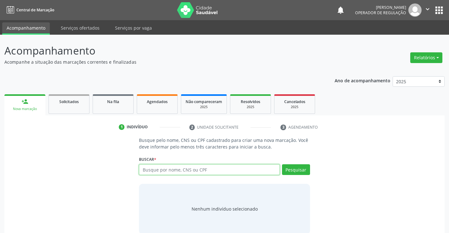
click at [205, 171] on input "text" at bounding box center [209, 169] width 141 height 11
type input "702002802422988"
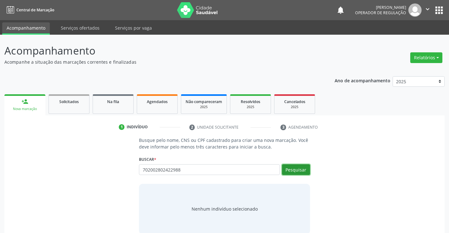
click at [292, 169] on button "Pesquisar" at bounding box center [296, 169] width 28 height 11
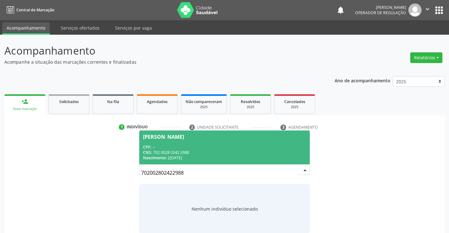
click at [184, 139] on div "Emily Kauane Pereira dos Santos" at bounding box center [163, 136] width 41 height 5
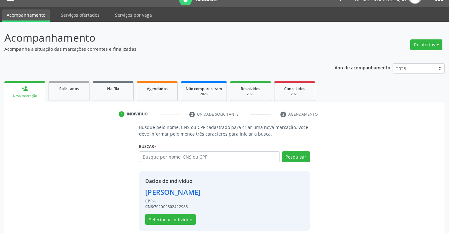
scroll to position [20, 0]
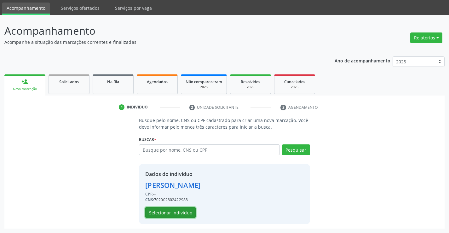
click at [169, 211] on button "Selecionar indivíduo" at bounding box center [170, 212] width 50 height 11
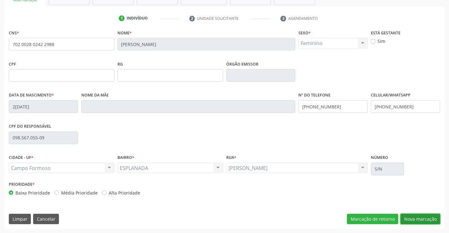
click at [418, 217] on button "Nova marcação" at bounding box center [420, 219] width 40 height 11
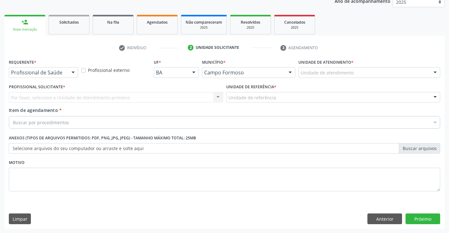
scroll to position [79, 0]
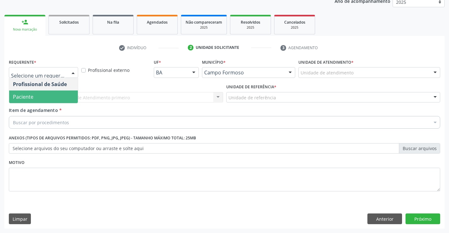
click at [48, 96] on span "Paciente" at bounding box center [43, 96] width 69 height 13
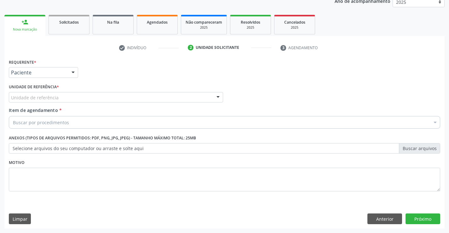
click at [58, 101] on div "Unidade de referência" at bounding box center [116, 97] width 214 height 11
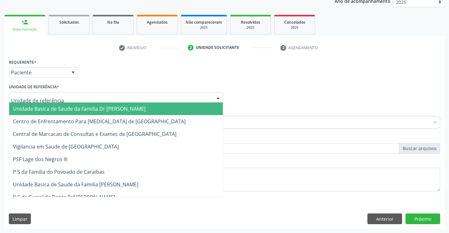
click at [64, 108] on span "Unidade Basica de Saude da Familia Dr [PERSON_NAME]" at bounding box center [79, 108] width 133 height 7
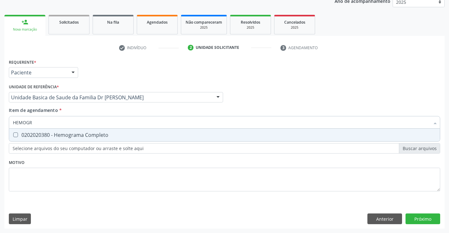
type input "HEMOGRA"
click at [69, 136] on div "0202020380 - Hemograma Completo" at bounding box center [224, 134] width 423 height 5
checkbox Completo "true"
type input "HEMOGRA"
click at [84, 109] on div "Item de agendamento * HEMOGRA Desfazer seleção 0202020380 - Hemograma Completo …" at bounding box center [224, 117] width 431 height 20
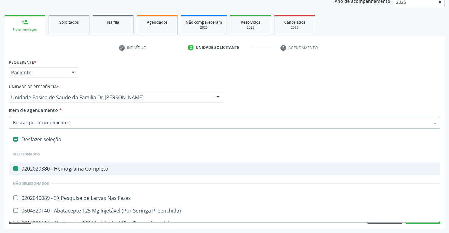
type input "U"
checkbox Completo "false"
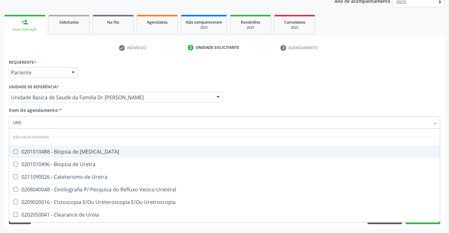
type input "UREI"
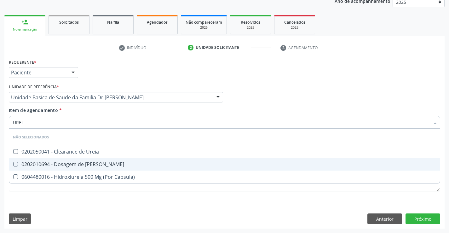
click at [82, 165] on div "0202010694 - Dosagem de [PERSON_NAME]" at bounding box center [224, 164] width 423 height 5
checkbox Ureia "true"
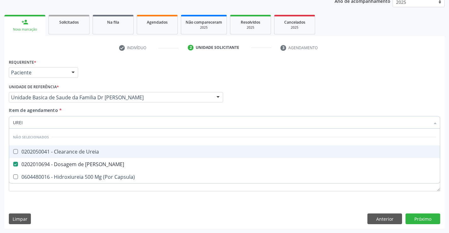
click at [80, 112] on div "Item de agendamento * UREI Desfazer seleção Não selecionados 0202050041 - Clear…" at bounding box center [224, 117] width 431 height 20
checkbox Ureia "true"
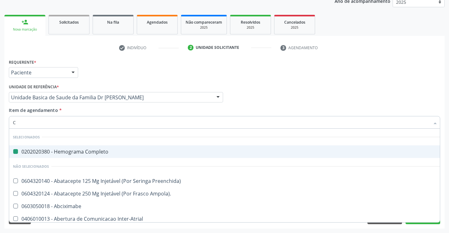
type input "CR"
checkbox Completo "false"
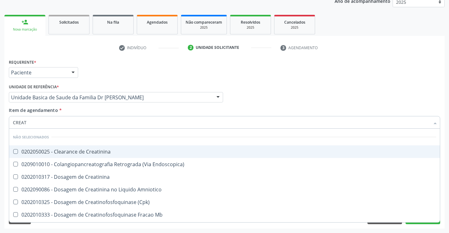
type input "CREATI"
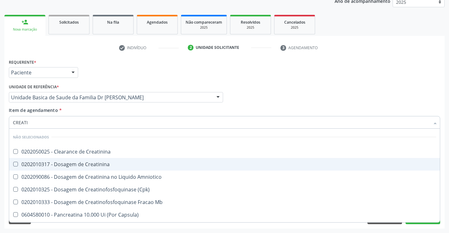
click at [87, 163] on div "0202010317 - Dosagem de Creatinina" at bounding box center [224, 164] width 423 height 5
checkbox Creatinina "true"
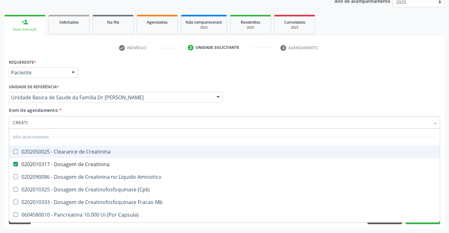
click at [80, 113] on div "Item de agendamento * CREATI Desfazer seleção Não selecionados 0202050025 - Cle…" at bounding box center [224, 117] width 431 height 20
checkbox Creatinina "true"
checkbox Amniotico "true"
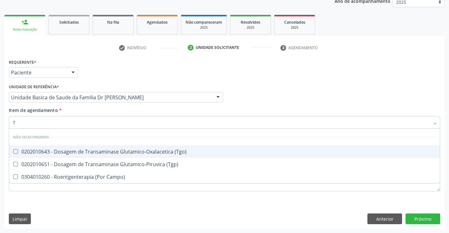
type input "TG"
checkbox \(Tgo\) "false"
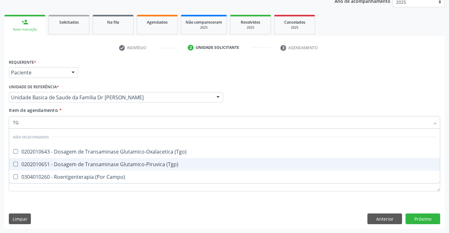
click at [87, 164] on div "0202010651 - Dosagem de Transaminase Glutamico-Piruvica (Tgp)" at bounding box center [224, 164] width 423 height 5
checkbox \(Tgp\) "true"
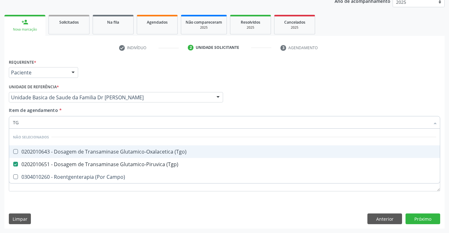
click at [88, 151] on div "0202010643 - Dosagem de Transaminase Glutamico-Oxalacetica (Tgo)" at bounding box center [224, 151] width 423 height 5
checkbox \(Tgo\) "true"
click at [98, 108] on div "Item de agendamento * TG Desfazer seleção Não selecionados 0202010643 - Dosagem…" at bounding box center [224, 117] width 431 height 20
checkbox Campo\) "true"
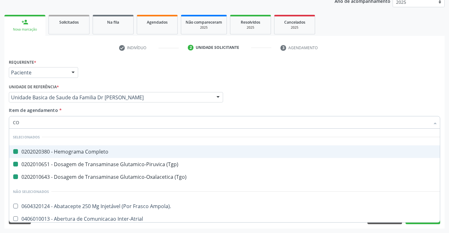
type input "COL"
checkbox Completo "false"
checkbox \(Tgp\) "false"
checkbox \(Tgo\) "false"
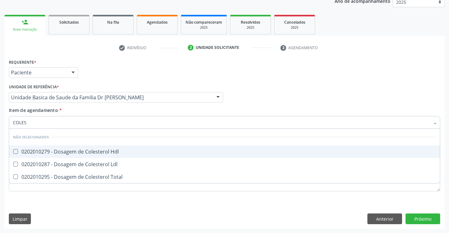
type input "COLEST"
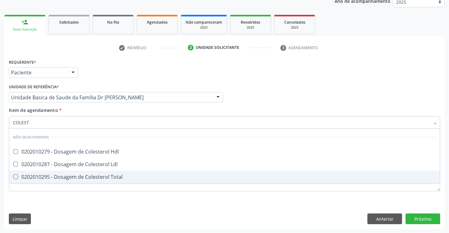
click at [88, 176] on div "0202010295 - Dosagem de Colesterol Total" at bounding box center [224, 176] width 423 height 5
checkbox Total "true"
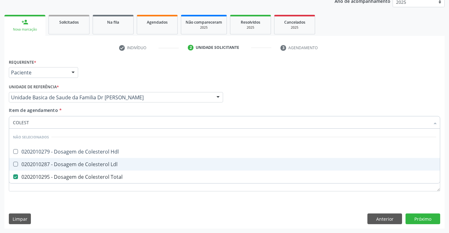
click at [88, 162] on div "0202010287 - Dosagem de Colesterol Ldl" at bounding box center [224, 164] width 423 height 5
checkbox Ldl "true"
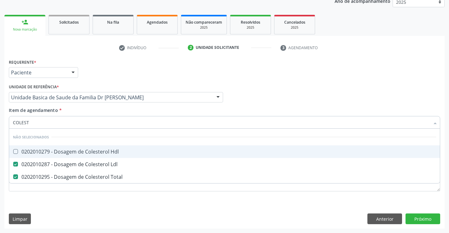
click at [87, 151] on div "0202010279 - Dosagem de Colesterol Hdl" at bounding box center [224, 151] width 423 height 5
checkbox Hdl "true"
click at [85, 109] on div "Item de agendamento * COLEST Desfazer seleção Não selecionados 0202010279 - Dos…" at bounding box center [224, 117] width 431 height 20
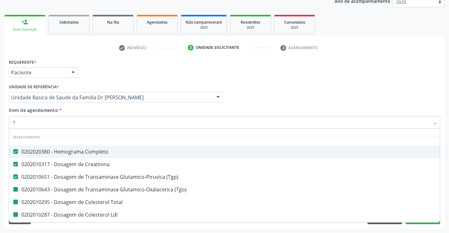
type input "TR"
checkbox \(Tgo\) "false"
checkbox Total "false"
checkbox Ldl "false"
checkbox Hdl "false"
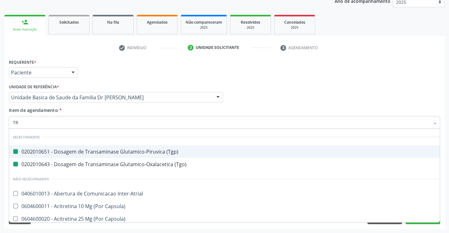
type input "TRI"
checkbox \(Tgp\) "false"
checkbox \(Tgo\) "false"
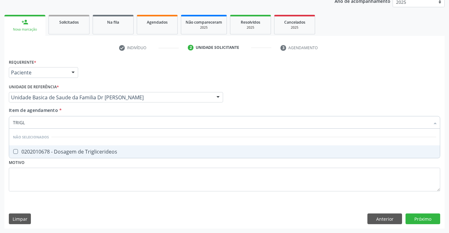
type input "TRIGLI"
drag, startPoint x: 95, startPoint y: 154, endPoint x: 93, endPoint y: 146, distance: 7.8
click at [95, 154] on div "0202010678 - Dosagem de Triglicerideos" at bounding box center [224, 151] width 423 height 5
checkbox Triglicerideos "true"
click at [92, 111] on div "Item de agendamento * TRIGLI Desfazer seleção Não selecionados 0202010678 - Dos…" at bounding box center [224, 117] width 431 height 20
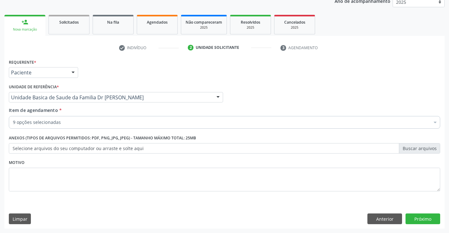
click at [77, 127] on div "9 opções selecionadas" at bounding box center [224, 122] width 431 height 13
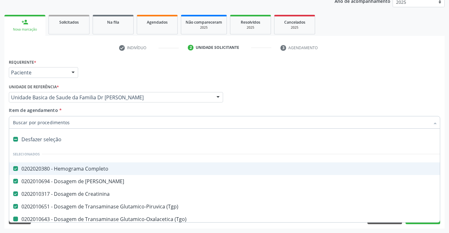
type input "U"
checkbox \(Tgo\) "false"
checkbox Total "false"
checkbox Ldl "false"
checkbox Hdl "false"
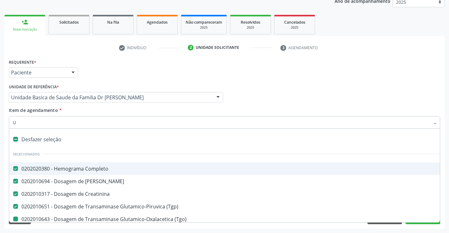
checkbox Triglicerideos "false"
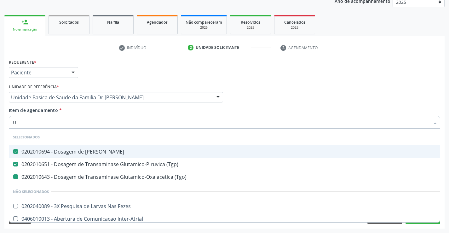
type input "UR"
checkbox \(Tgo\) "false"
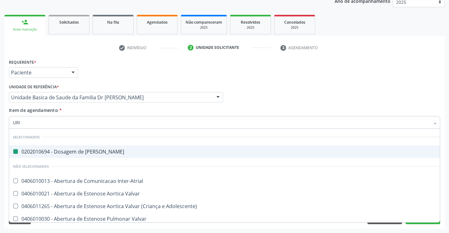
type input "URIN"
checkbox Ureia "false"
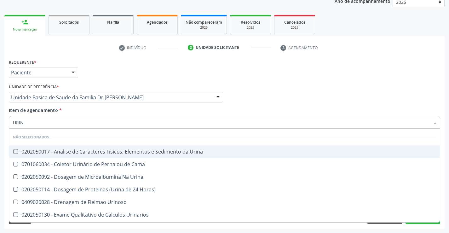
type input "URINA"
drag, startPoint x: 95, startPoint y: 151, endPoint x: 91, endPoint y: 129, distance: 23.0
click at [94, 151] on div "0202050017 - Analise de Caracteres Fisicos, Elementos e Sedimento da Urina" at bounding box center [224, 151] width 423 height 5
checkbox Urina "true"
click at [89, 109] on div "Item de agendamento * URINA Desfazer seleção Não selecionados 0202050017 - Anal…" at bounding box center [224, 117] width 431 height 20
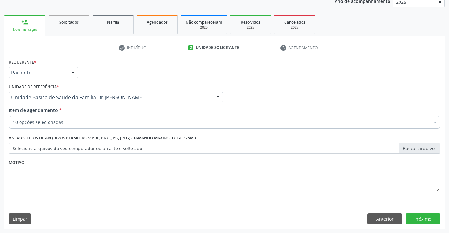
click at [88, 126] on div "10 opções selecionadas" at bounding box center [224, 122] width 431 height 13
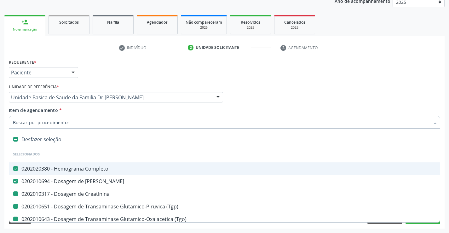
type input "F"
checkbox Creatinina "false"
checkbox \(Tgo\) "false"
checkbox Total "false"
checkbox Ldl "false"
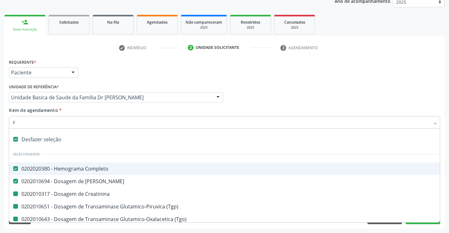
checkbox Hdl "false"
checkbox Triglicerideos "false"
checkbox Urina "false"
checkbox \(Tgp\) "false"
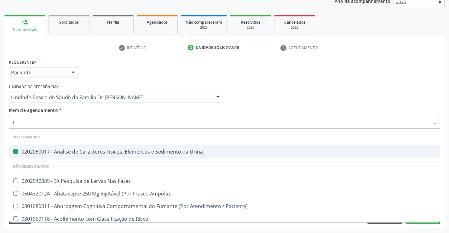
type input "FE"
checkbox Urina "false"
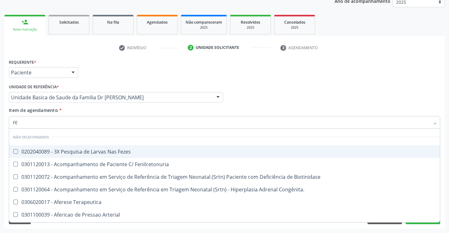
type input "FEZ"
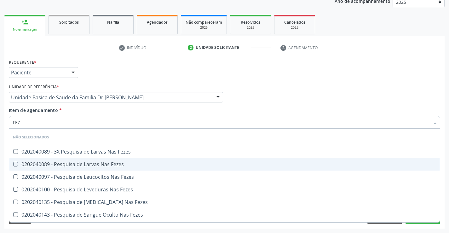
click at [99, 166] on div "0202040089 - Pesquisa de Larvas Nas Fezes" at bounding box center [224, 164] width 423 height 5
checkbox Fezes "true"
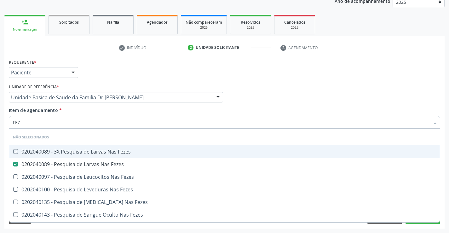
click at [104, 105] on div "Unidade de referência * Unidade Basica de Saude da Familia Dr [PERSON_NAME] Uni…" at bounding box center [115, 94] width 217 height 25
checkbox Fezes "true"
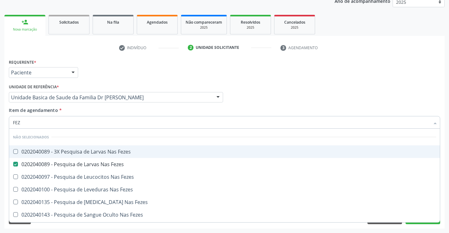
checkbox Fezes "true"
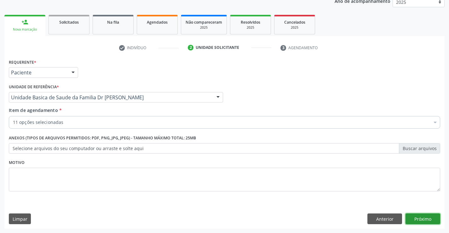
click at [420, 215] on button "Próximo" at bounding box center [422, 218] width 35 height 11
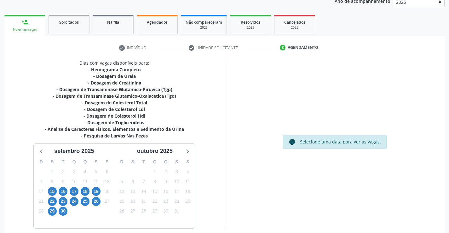
scroll to position [107, 0]
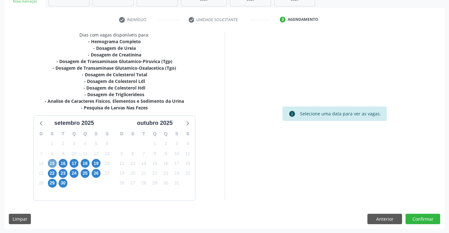
click at [52, 163] on span "15" at bounding box center [52, 163] width 9 height 9
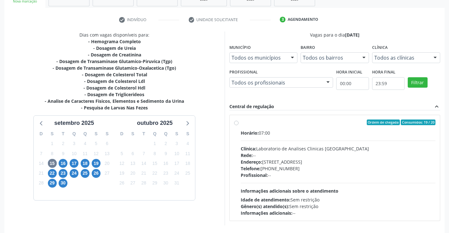
click at [302, 127] on label "Ordem de chegada Consumidos: 19 / 20 Horário: 07:00 Clínica: Laboratorio de Ana…" at bounding box center [338, 167] width 195 height 97
click at [239, 125] on input "Ordem de chegada Consumidos: 19 / 20 Horário: 07:00 Clínica: Laboratorio de Ana…" at bounding box center [236, 122] width 4 height 6
radio input "true"
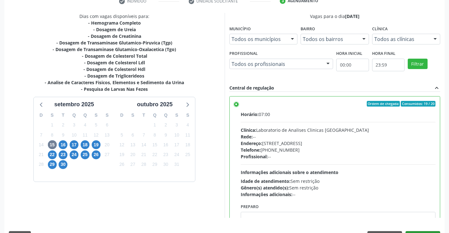
scroll to position [144, 0]
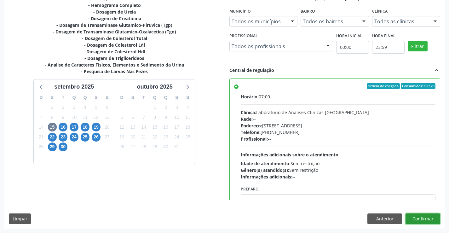
click at [417, 217] on button "Confirmar" at bounding box center [422, 218] width 35 height 11
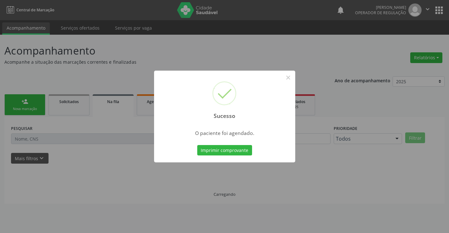
scroll to position [0, 0]
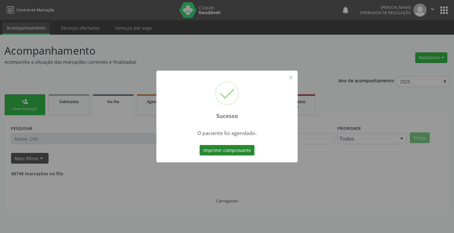
click at [222, 150] on button "Imprimir comprovante" at bounding box center [226, 150] width 55 height 11
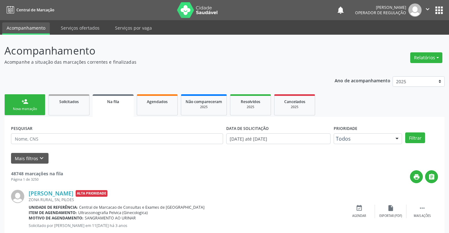
click at [31, 106] on div "Nova marcação" at bounding box center [25, 108] width 32 height 5
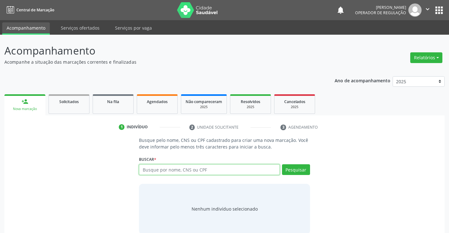
click at [215, 172] on input "text" at bounding box center [209, 169] width 141 height 11
click at [184, 167] on input "text" at bounding box center [209, 169] width 141 height 11
type input "708008839972420"
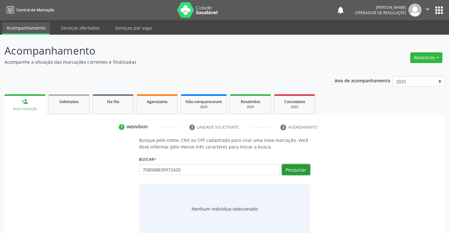
click at [300, 169] on button "Pesquisar" at bounding box center [296, 169] width 28 height 11
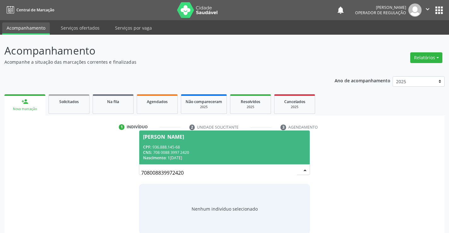
click at [195, 143] on span "Adelina Alves dos Reis CPF: 936.888.145-68 CNS: 708 0088 3997 2420 Nascimento: …" at bounding box center [224, 147] width 170 height 34
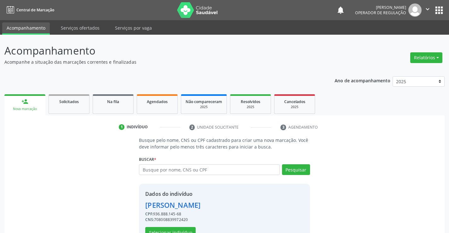
scroll to position [20, 0]
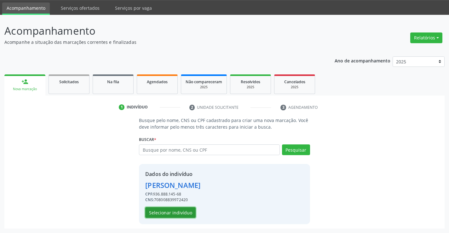
click at [157, 211] on button "Selecionar indivíduo" at bounding box center [170, 212] width 50 height 11
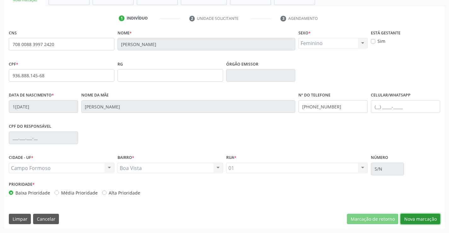
drag, startPoint x: 424, startPoint y: 220, endPoint x: 414, endPoint y: 214, distance: 12.0
click at [424, 220] on button "Nova marcação" at bounding box center [420, 219] width 40 height 11
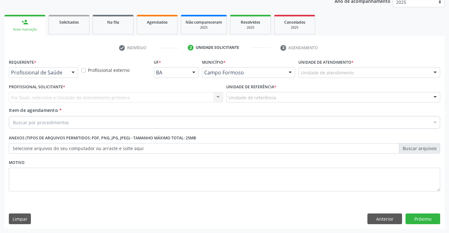
scroll to position [79, 0]
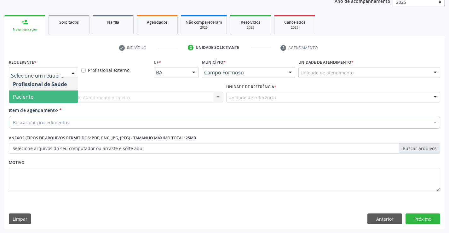
click at [37, 96] on span "Paciente" at bounding box center [43, 96] width 69 height 13
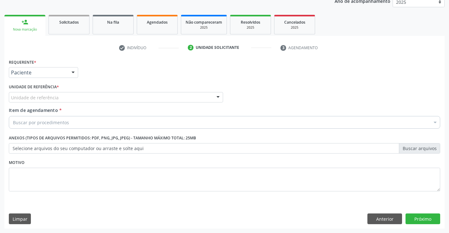
click at [43, 111] on span "Item de agendamento" at bounding box center [33, 110] width 49 height 6
click at [13, 116] on input "Item de agendamento *" at bounding box center [13, 122] width 0 height 13
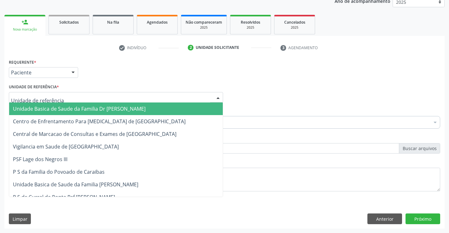
click at [56, 108] on span "Unidade Basica de Saude da Familia Dr [PERSON_NAME]" at bounding box center [79, 108] width 133 height 7
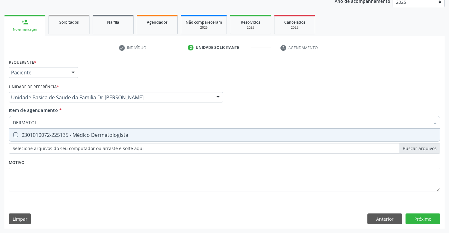
type input "DERMATOLO"
click at [86, 133] on div "0301010072-225135 - Médico Dermatologista" at bounding box center [224, 134] width 423 height 5
checkbox Dermatologista "true"
click at [423, 215] on div "Requerente * Paciente Profissional de Saúde Paciente Nenhum resultado encontrad…" at bounding box center [224, 142] width 440 height 171
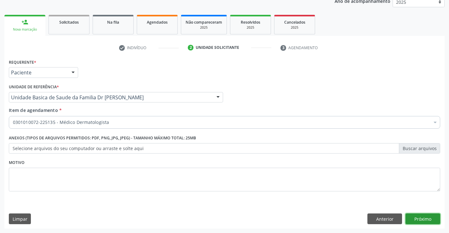
click at [423, 215] on button "Próximo" at bounding box center [422, 218] width 35 height 11
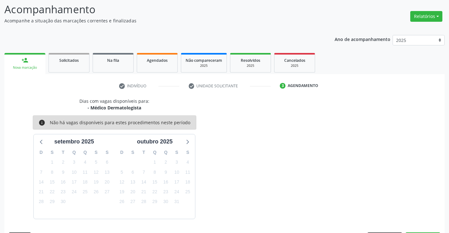
scroll to position [60, 0]
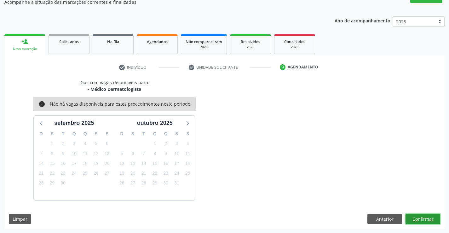
click at [422, 217] on button "Confirmar" at bounding box center [422, 219] width 35 height 11
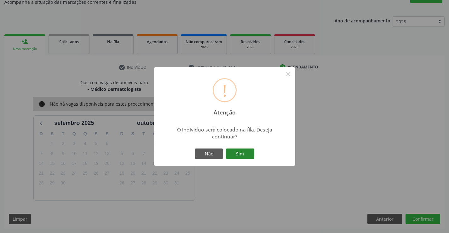
click at [240, 152] on button "Sim" at bounding box center [240, 153] width 28 height 11
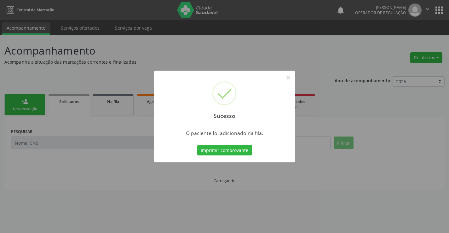
scroll to position [0, 0]
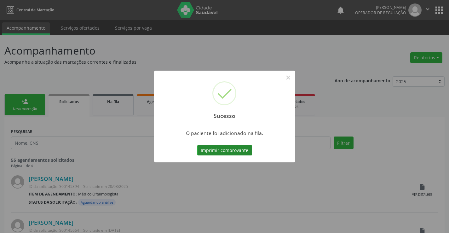
click at [229, 150] on button "Imprimir comprovante" at bounding box center [224, 150] width 55 height 11
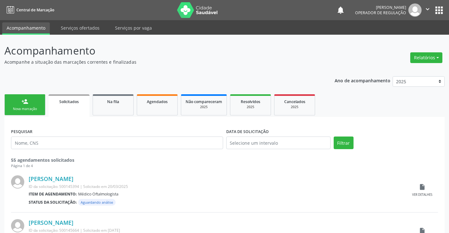
click at [23, 100] on div "person_add" at bounding box center [24, 101] width 7 height 7
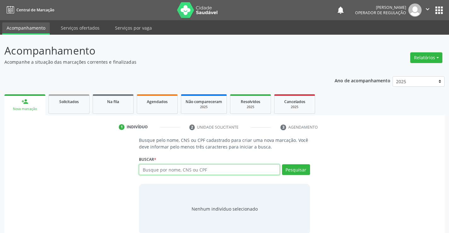
click at [193, 169] on input "text" at bounding box center [209, 169] width 141 height 11
type input "708008839972420"
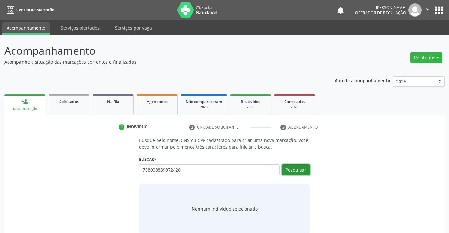
click at [297, 167] on button "Pesquisar" at bounding box center [296, 169] width 28 height 11
type input "708008839972420"
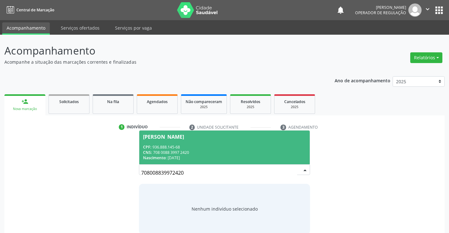
click at [184, 141] on span "Adelina Alves dos Reis CPF: 936.888.145-68 CNS: 708 0088 3997 2420 Nascimento: …" at bounding box center [224, 147] width 170 height 34
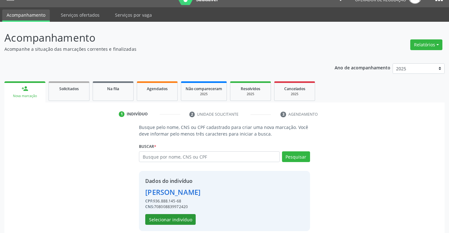
scroll to position [20, 0]
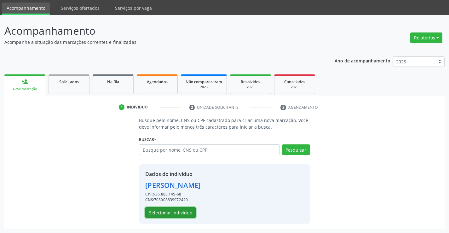
click at [169, 212] on button "Selecionar indivíduo" at bounding box center [170, 212] width 50 height 11
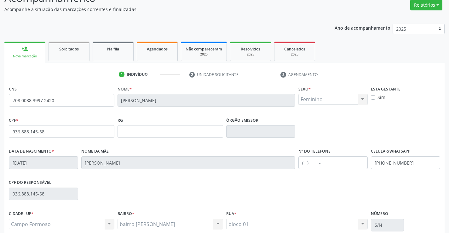
scroll to position [109, 0]
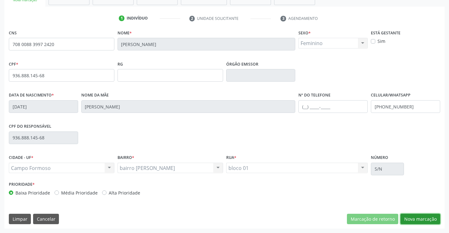
click at [416, 218] on button "Nova marcação" at bounding box center [420, 219] width 40 height 11
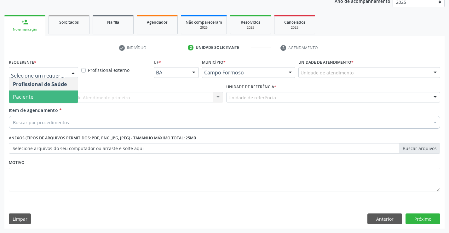
click at [41, 95] on span "Paciente" at bounding box center [43, 96] width 69 height 13
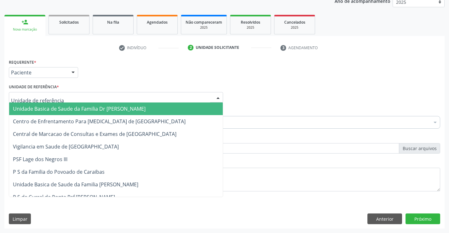
click at [63, 107] on span "Unidade Basica de Saude da Familia Dr [PERSON_NAME]" at bounding box center [79, 108] width 133 height 7
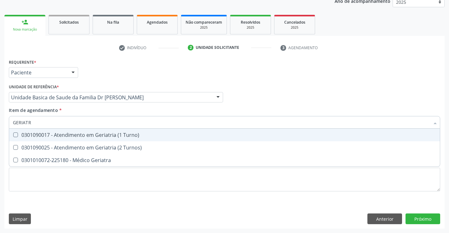
type input "GERIATRA"
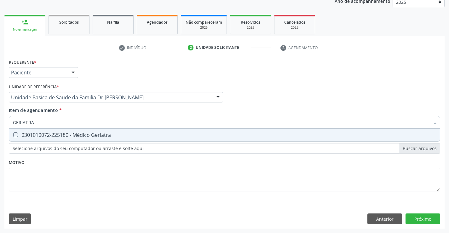
click at [91, 135] on div "0301010072-225180 - Médico Geriatra" at bounding box center [224, 134] width 423 height 5
checkbox Geriatra "true"
click at [426, 217] on div "Requerente * Paciente Profissional de Saúde Paciente Nenhum resultado encontrad…" at bounding box center [224, 142] width 440 height 171
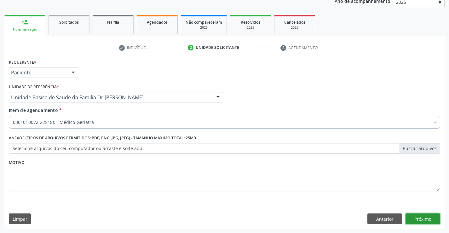
click at [419, 217] on button "Próximo" at bounding box center [422, 218] width 35 height 11
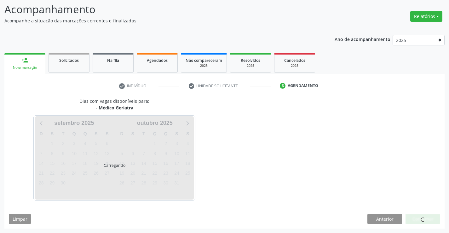
scroll to position [41, 0]
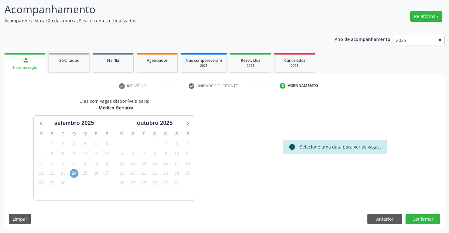
click at [74, 172] on span "24" at bounding box center [74, 173] width 9 height 9
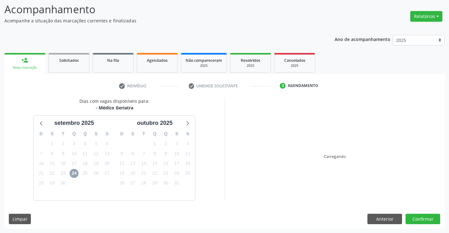
click at [74, 172] on span "24" at bounding box center [74, 173] width 9 height 9
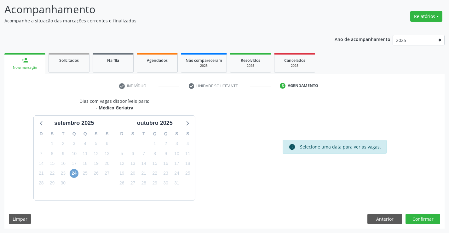
click at [74, 171] on span "24" at bounding box center [74, 173] width 9 height 9
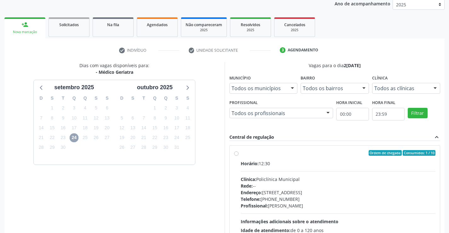
scroll to position [132, 0]
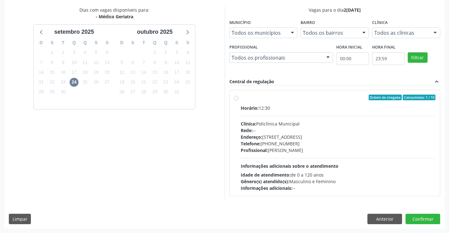
click at [286, 99] on div "Ordem de chegada Consumidos: 1 / 10" at bounding box center [338, 98] width 195 height 6
click at [239, 99] on input "Ordem de chegada Consumidos: 1 / 10 Horário: 12:30 Clínica: Policlínica Municip…" at bounding box center [236, 98] width 4 height 6
radio input "true"
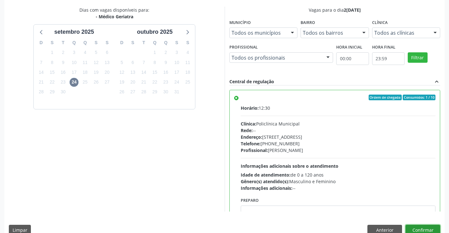
click at [419, 227] on button "Confirmar" at bounding box center [422, 230] width 35 height 11
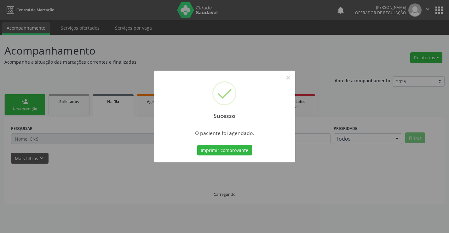
scroll to position [0, 0]
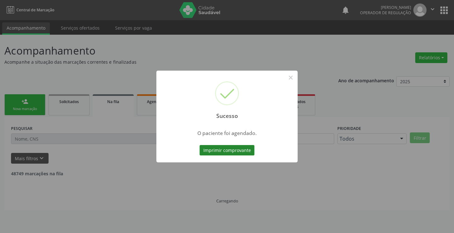
click at [232, 151] on button "Imprimir comprovante" at bounding box center [226, 150] width 55 height 11
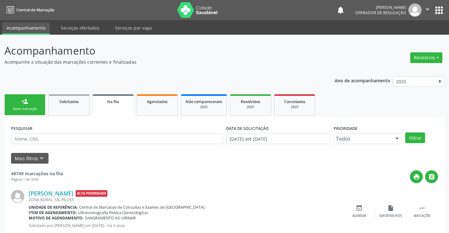
click at [34, 106] on link "person_add Nova marcação" at bounding box center [24, 104] width 41 height 21
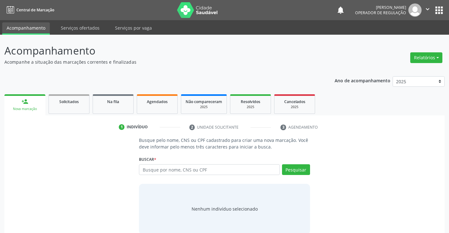
click at [25, 103] on div "person_add" at bounding box center [24, 101] width 7 height 7
click at [428, 7] on icon "" at bounding box center [427, 9] width 7 height 7
click at [405, 37] on link "Sair" at bounding box center [411, 38] width 43 height 9
